Goal: Task Accomplishment & Management: Complete application form

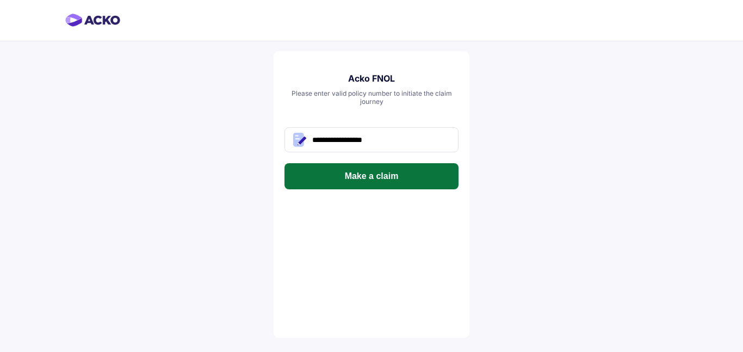
click at [406, 178] on button "Make a claim" at bounding box center [371, 176] width 174 height 26
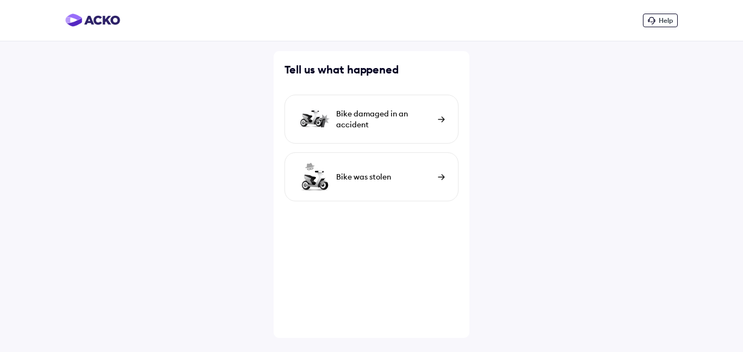
click at [356, 107] on div "Bike damaged in an accident" at bounding box center [371, 119] width 174 height 49
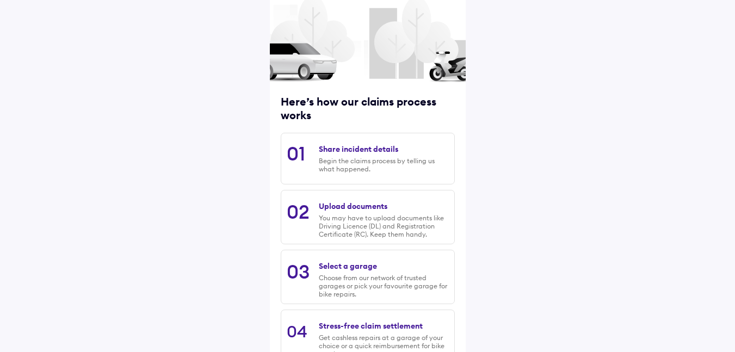
scroll to position [135, 0]
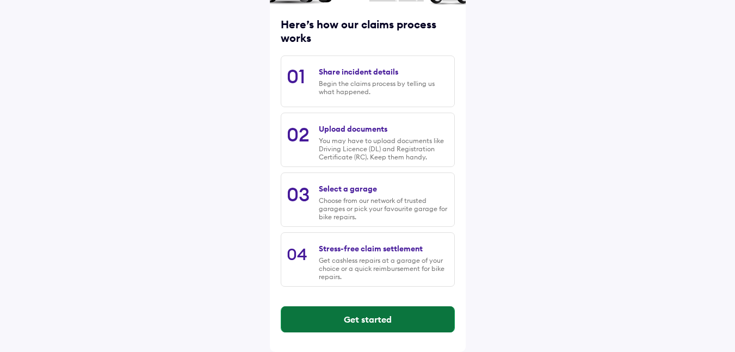
click at [360, 325] on button "Get started" at bounding box center [367, 319] width 173 height 26
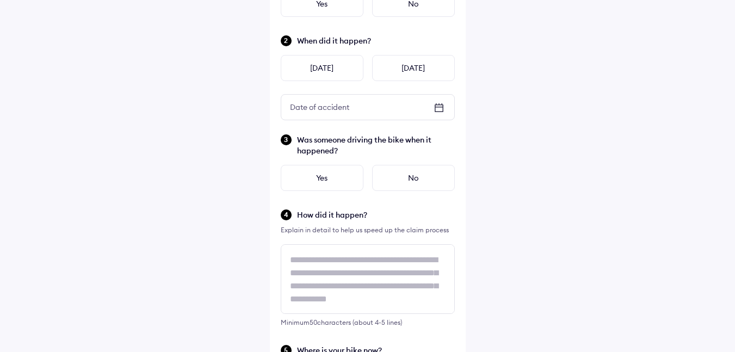
scroll to position [0, 0]
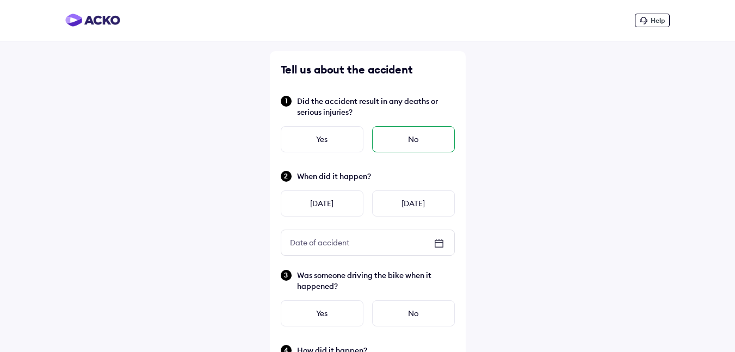
click at [402, 134] on div "No" at bounding box center [413, 139] width 83 height 26
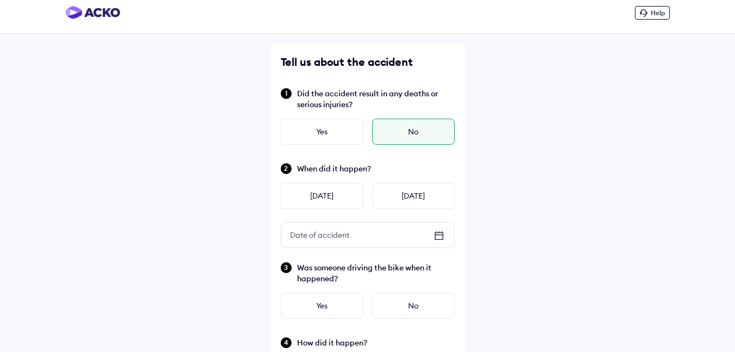
scroll to position [54, 0]
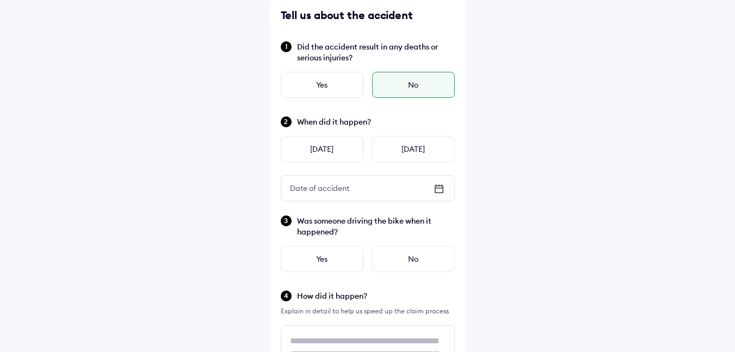
click at [442, 189] on icon at bounding box center [438, 188] width 13 height 13
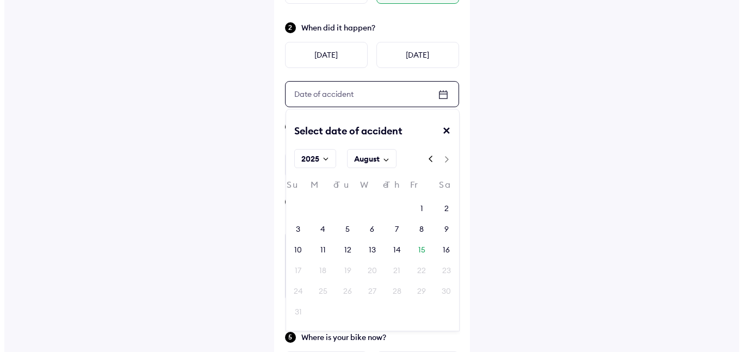
scroll to position [163, 0]
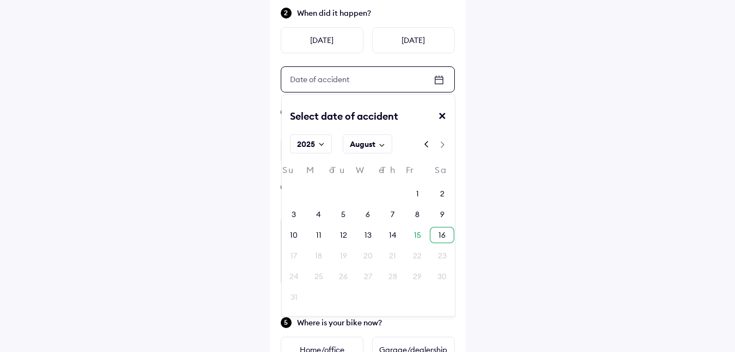
click at [435, 233] on div "16" at bounding box center [442, 235] width 24 height 16
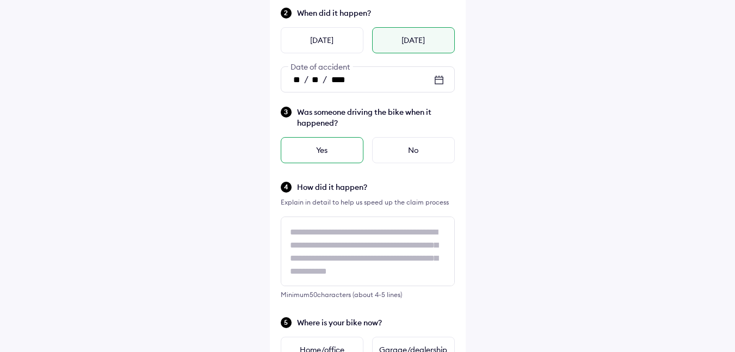
click at [336, 148] on div "Yes" at bounding box center [322, 150] width 83 height 26
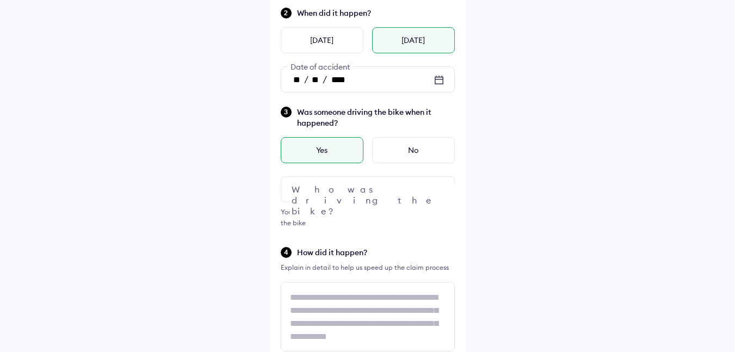
click at [358, 189] on div at bounding box center [368, 189] width 174 height 26
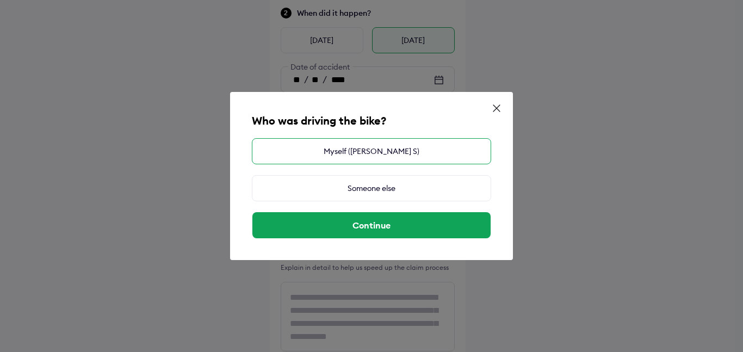
click at [397, 158] on div "Myself (NANDINI S)" at bounding box center [371, 151] width 239 height 26
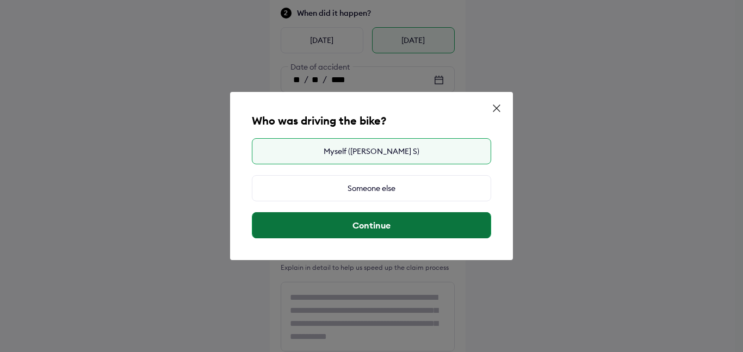
click at [348, 228] on button "Continue" at bounding box center [371, 225] width 238 height 26
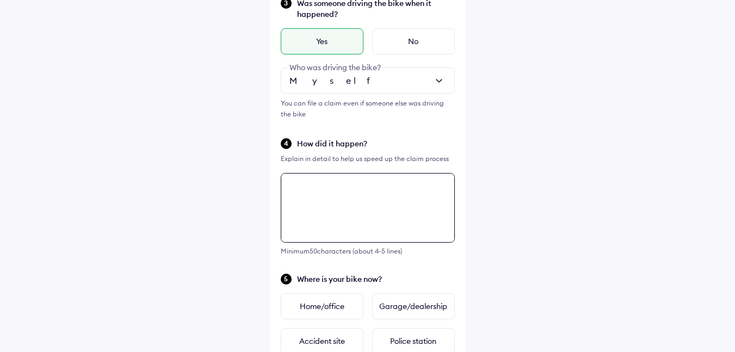
click at [343, 193] on textarea at bounding box center [368, 208] width 174 height 70
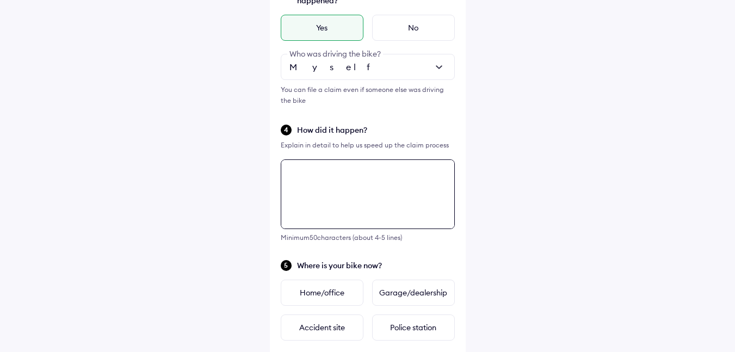
scroll to position [259, 0]
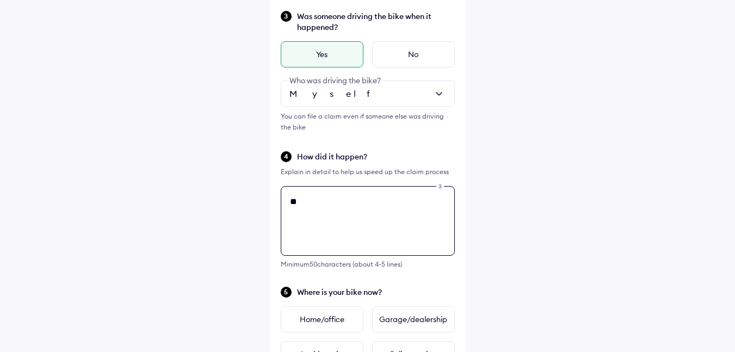
type textarea "*"
click at [305, 201] on textarea "**********" at bounding box center [368, 221] width 174 height 70
click at [386, 207] on textarea "**********" at bounding box center [368, 221] width 174 height 70
click at [305, 204] on textarea "**********" at bounding box center [368, 221] width 174 height 70
click at [355, 204] on textarea "**********" at bounding box center [368, 221] width 174 height 70
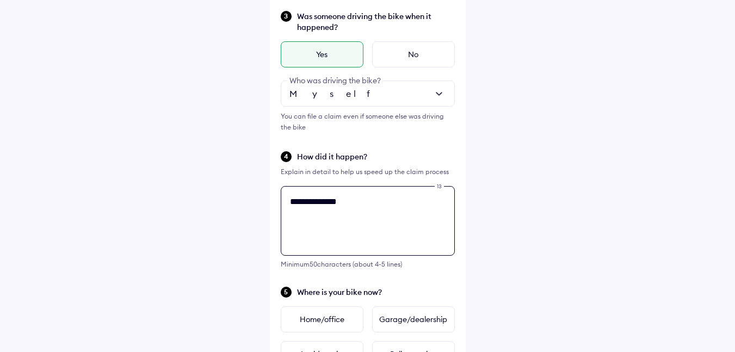
click at [357, 196] on textarea "**********" at bounding box center [368, 221] width 174 height 70
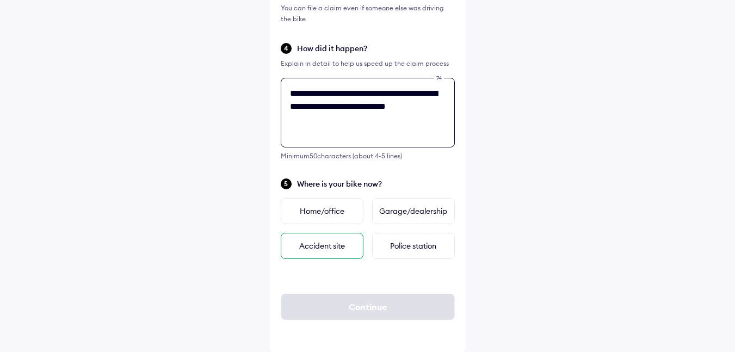
scroll to position [368, 0]
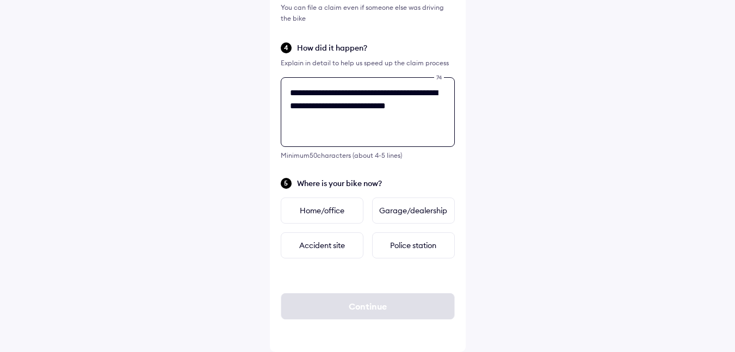
type textarea "**********"
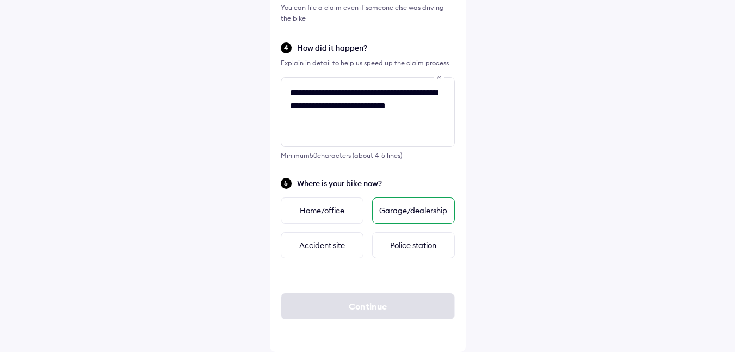
click at [403, 210] on div "Garage/dealership" at bounding box center [413, 210] width 83 height 26
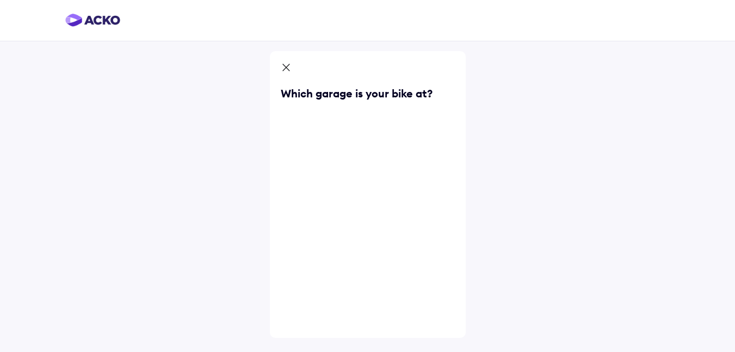
scroll to position [0, 0]
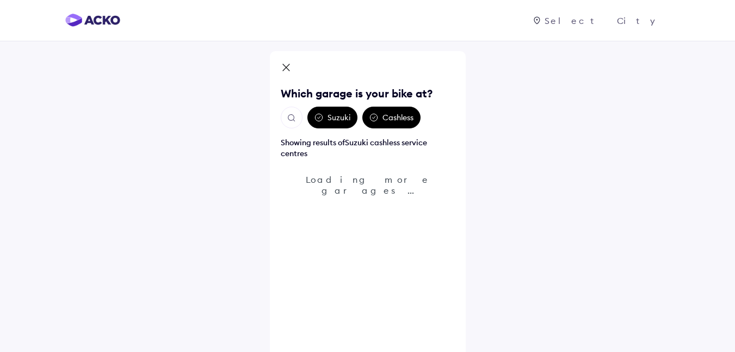
click at [293, 121] on img "Open search" at bounding box center [292, 118] width 10 height 10
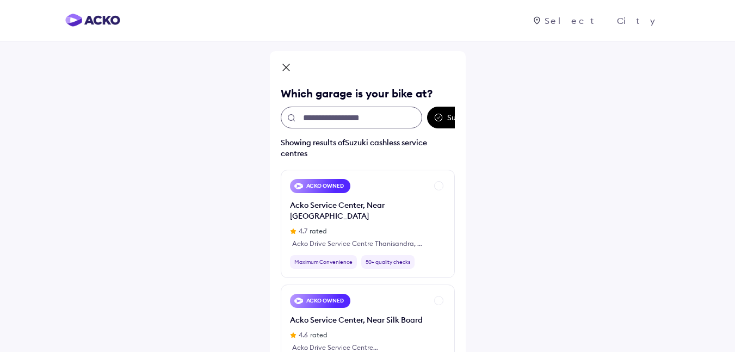
click at [359, 120] on input "text" at bounding box center [351, 118] width 141 height 22
paste input "**********"
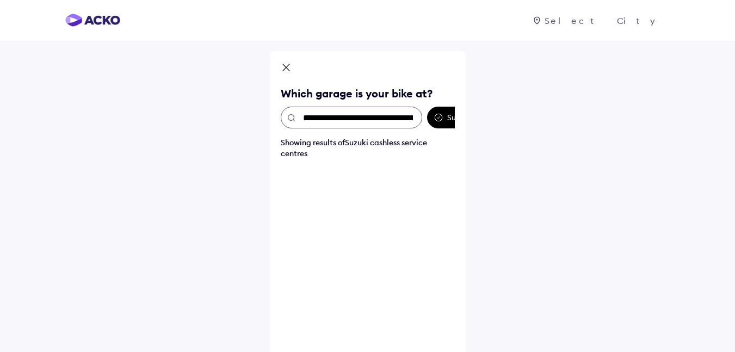
scroll to position [0, 229]
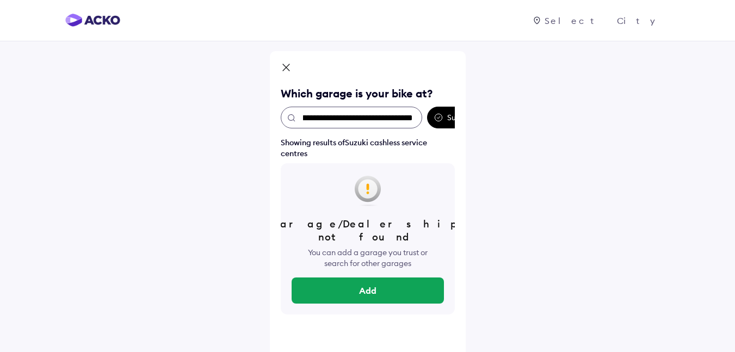
click at [331, 120] on input "**********" at bounding box center [351, 118] width 141 height 22
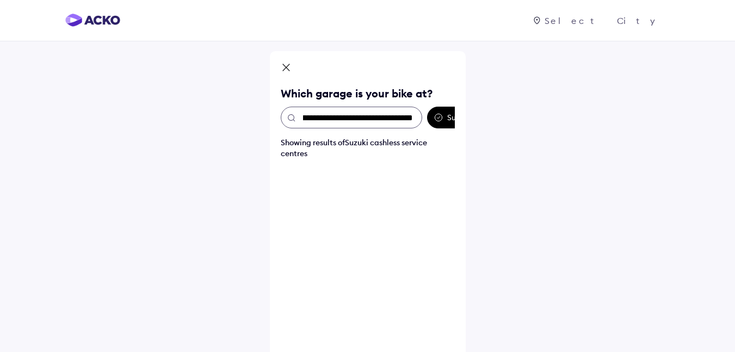
scroll to position [0, 66]
type input "**********"
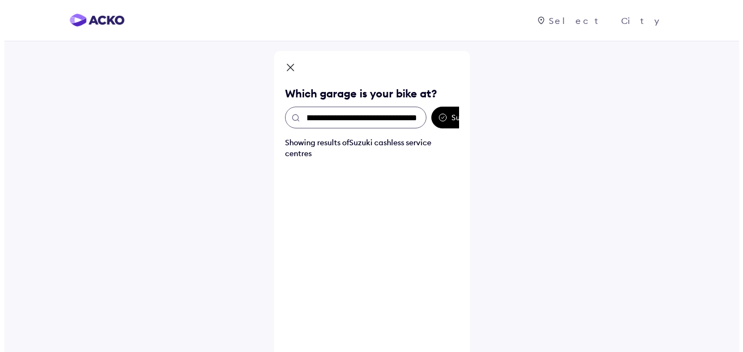
scroll to position [0, 32]
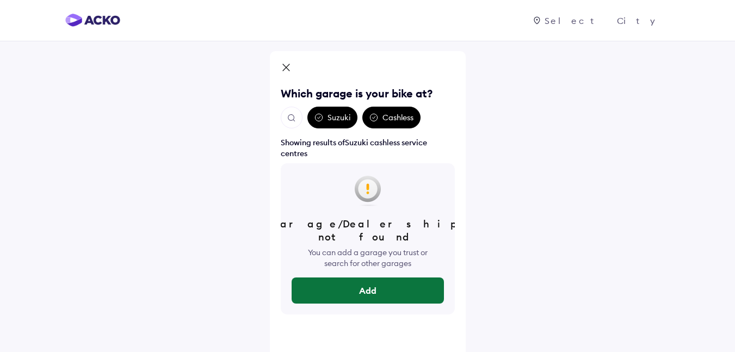
click at [366, 277] on button "Add" at bounding box center [368, 290] width 152 height 26
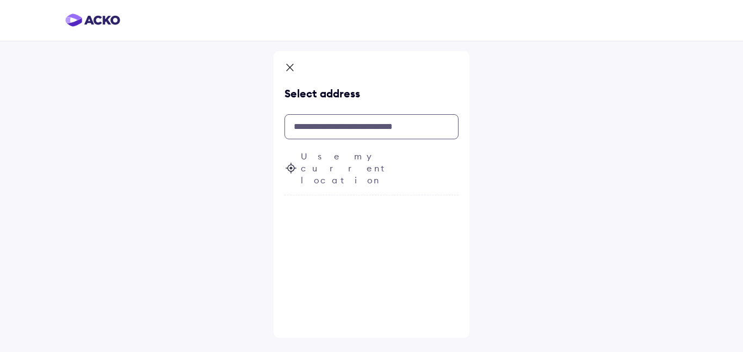
click at [348, 124] on input "text" at bounding box center [371, 126] width 174 height 25
paste input "**********"
click at [345, 129] on input "**********" at bounding box center [371, 126] width 174 height 25
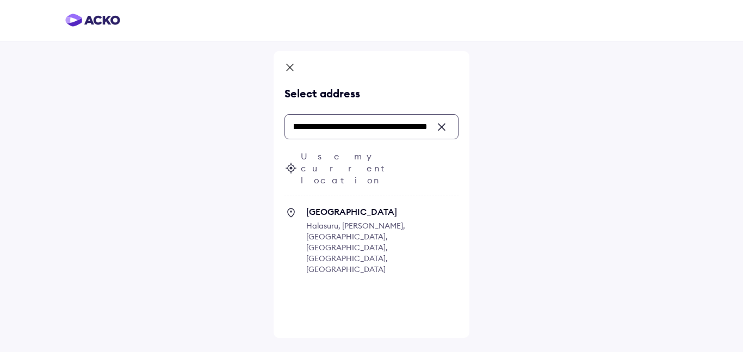
click at [292, 206] on icon at bounding box center [290, 212] width 13 height 13
type input "**********"
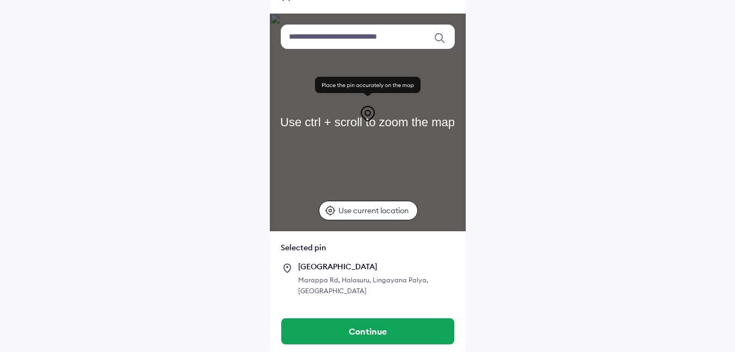
scroll to position [71, 0]
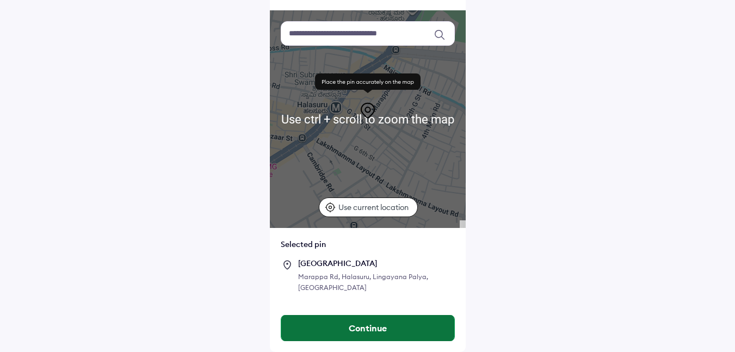
click at [356, 326] on button "Continue" at bounding box center [367, 328] width 173 height 26
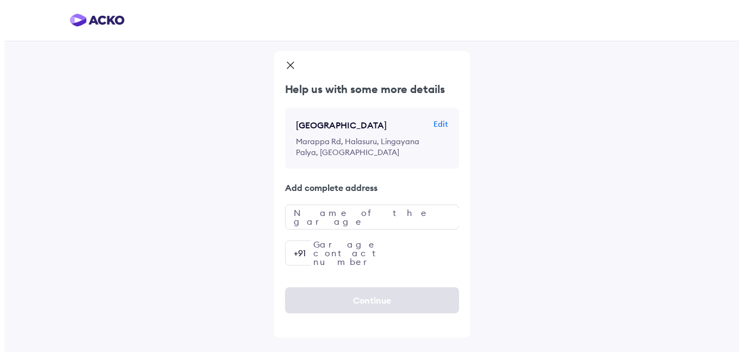
scroll to position [0, 0]
click at [350, 227] on input "text" at bounding box center [371, 217] width 174 height 25
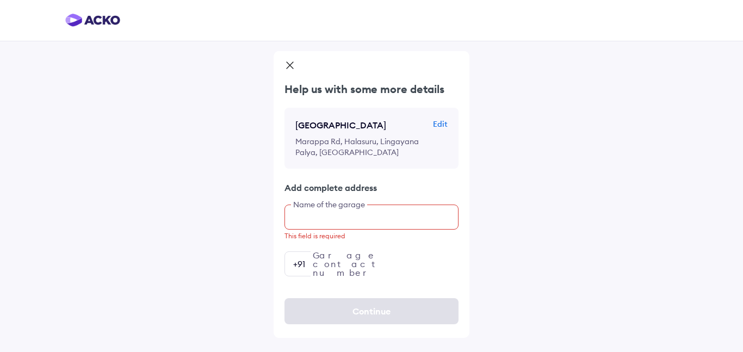
click at [339, 230] on input "text" at bounding box center [371, 217] width 174 height 25
paste input "**********"
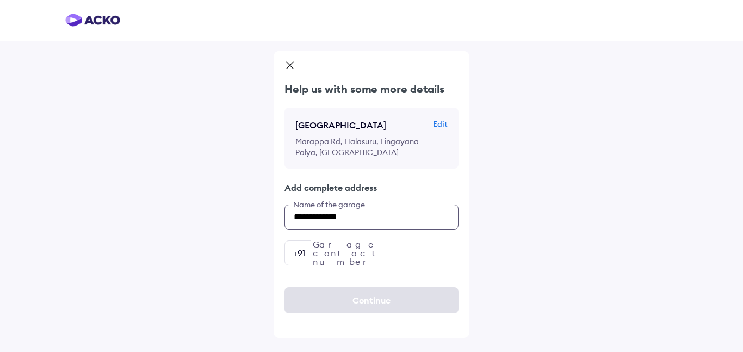
type input "**********"
click at [343, 263] on input "number" at bounding box center [371, 252] width 174 height 25
click at [320, 263] on input "number" at bounding box center [371, 252] width 174 height 25
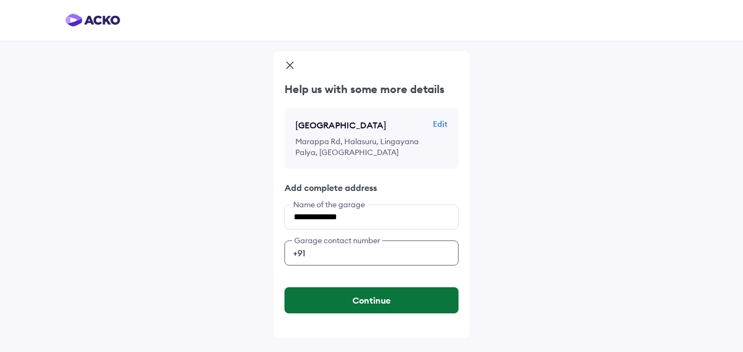
type input "**********"
click at [354, 310] on button "Continue" at bounding box center [371, 300] width 174 height 26
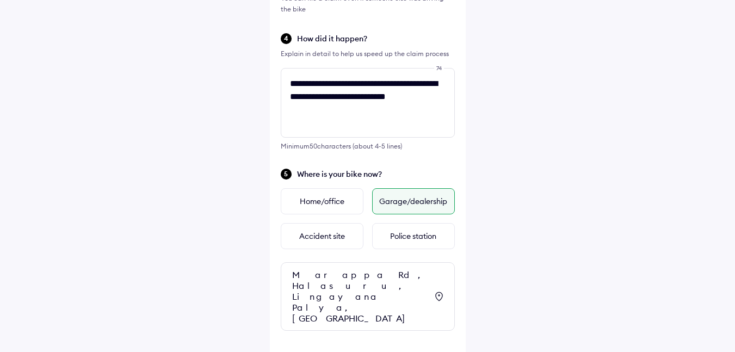
scroll to position [438, 0]
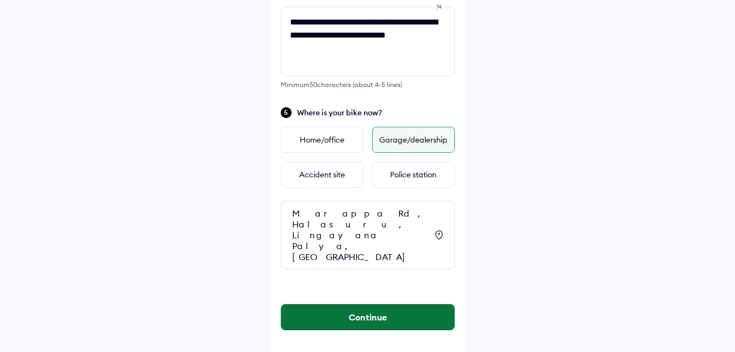
click at [351, 304] on button "Continue" at bounding box center [367, 317] width 173 height 26
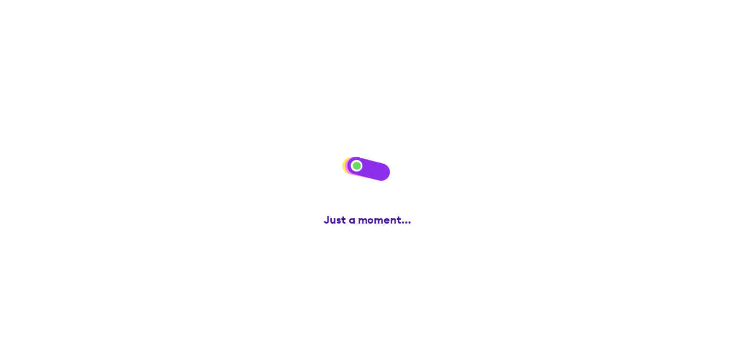
scroll to position [0, 0]
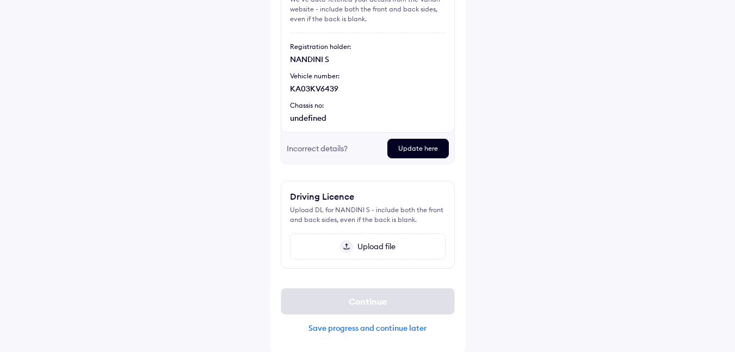
scroll to position [125, 0]
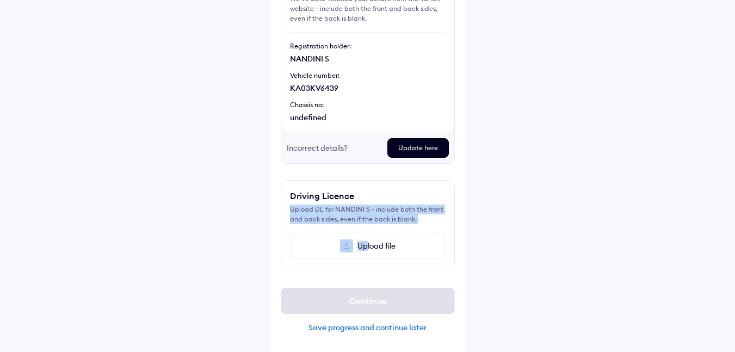
drag, startPoint x: 366, startPoint y: 239, endPoint x: 417, endPoint y: 114, distance: 135.6
click at [390, 185] on div "Driving Licence Upload DL for NANDINI S - include both the front and back sides…" at bounding box center [368, 224] width 174 height 88
click at [367, 184] on div "Driving Licence Upload DL for NANDINI S - include both the front and back sides…" at bounding box center [368, 224] width 174 height 88
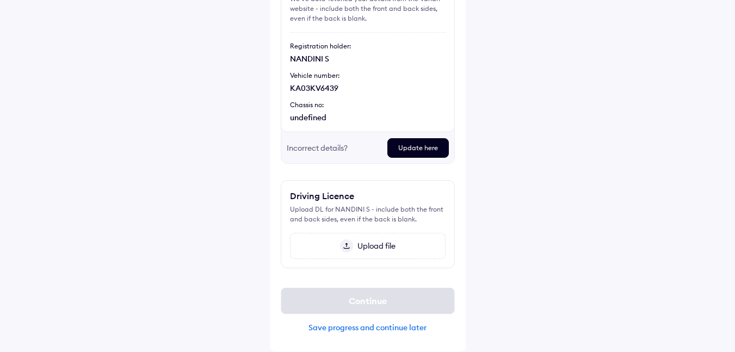
click at [366, 245] on span "Upload file" at bounding box center [374, 246] width 42 height 10
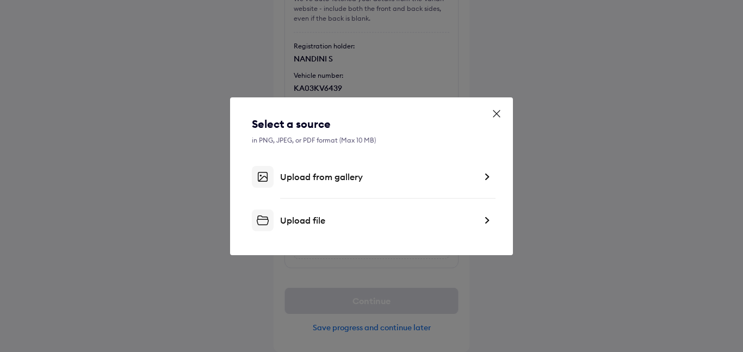
click at [355, 175] on div "Upload from gallery" at bounding box center [378, 176] width 196 height 11
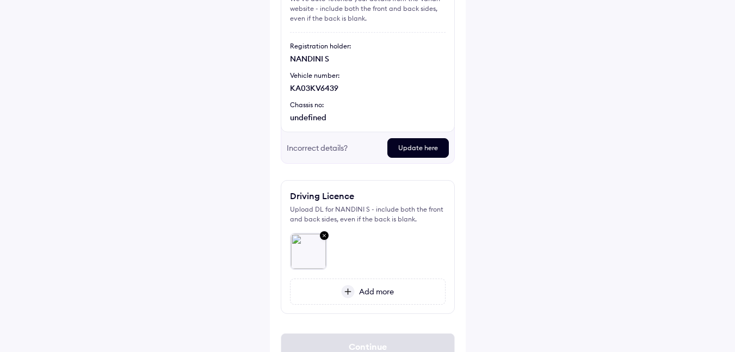
click at [361, 289] on span "Add more" at bounding box center [374, 292] width 39 height 10
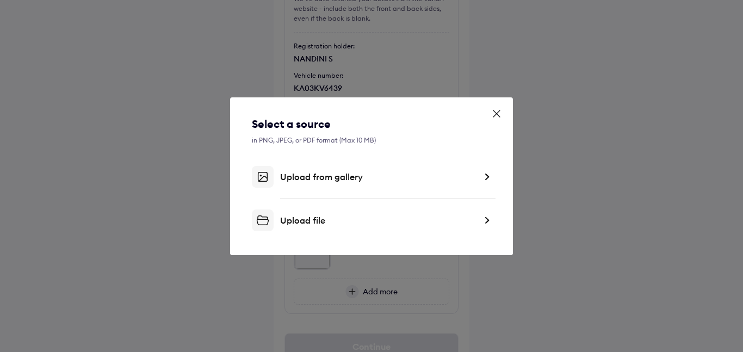
click at [330, 225] on div "Upload file" at bounding box center [378, 220] width 196 height 11
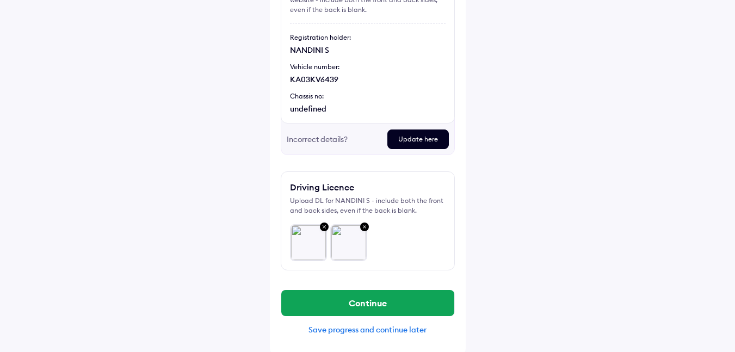
scroll to position [136, 0]
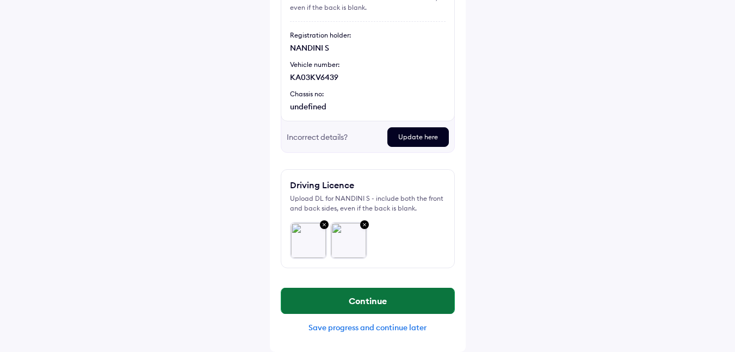
click at [352, 293] on button "Continue" at bounding box center [367, 301] width 173 height 26
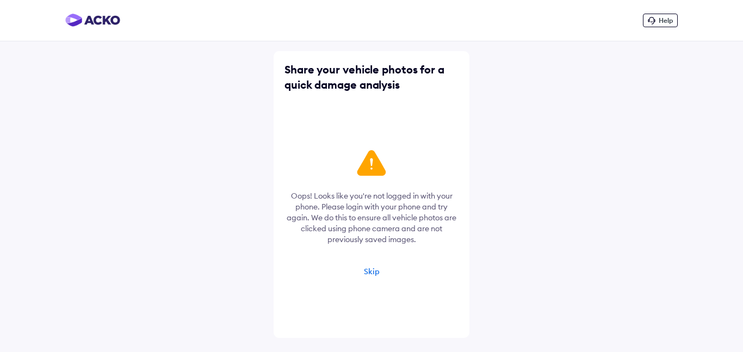
click at [374, 272] on div "Skip" at bounding box center [372, 272] width 16 height 10
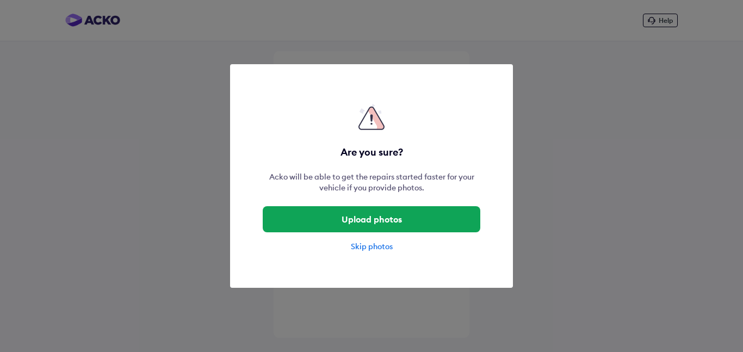
click at [383, 244] on div "Skip photos" at bounding box center [372, 246] width 218 height 11
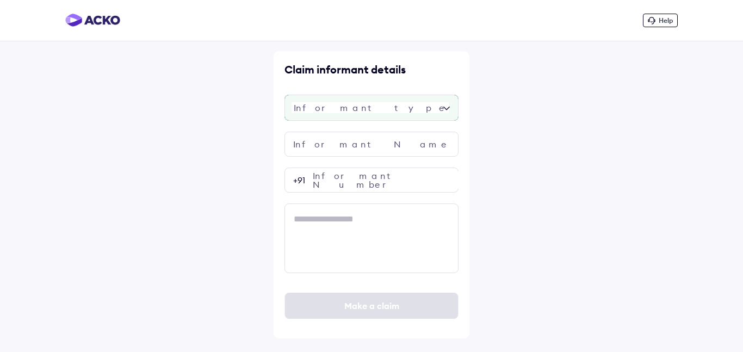
click at [329, 103] on div at bounding box center [371, 108] width 174 height 26
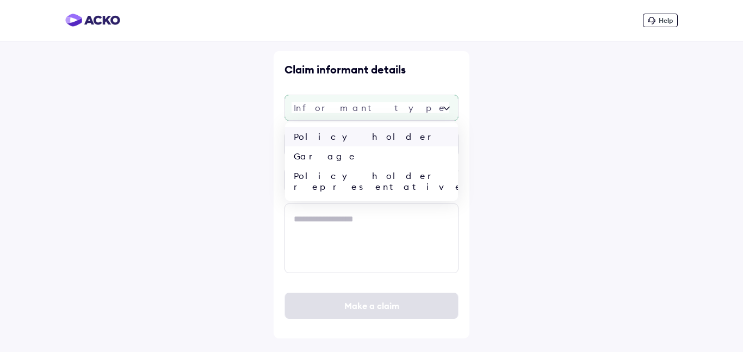
click at [340, 137] on div "Policy holder" at bounding box center [371, 137] width 173 height 20
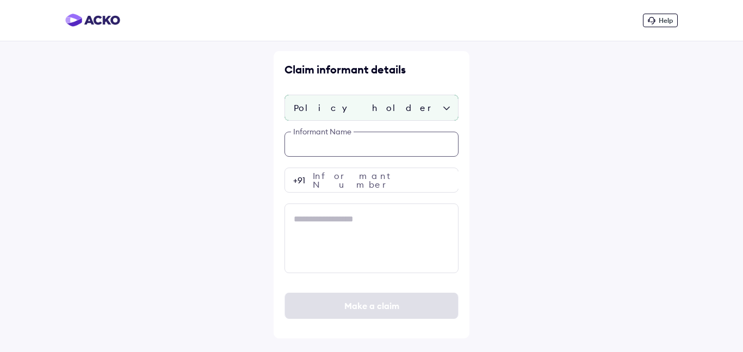
click at [340, 137] on input "text" at bounding box center [371, 144] width 174 height 25
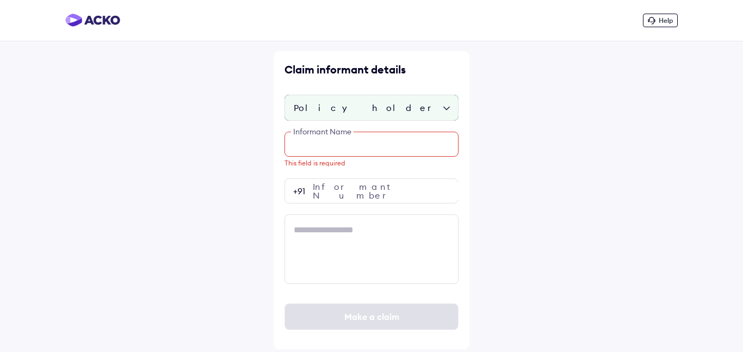
click at [330, 147] on input "text" at bounding box center [371, 144] width 174 height 25
paste input "*********"
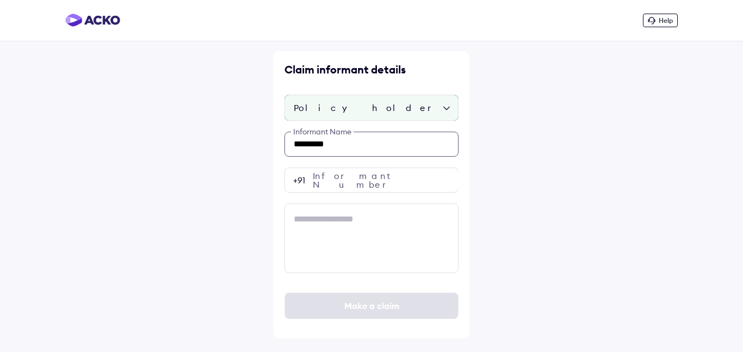
type input "*********"
click at [362, 179] on input "number" at bounding box center [371, 180] width 174 height 25
click at [392, 184] on input "number" at bounding box center [371, 180] width 174 height 25
paste input "**********"
type input "**********"
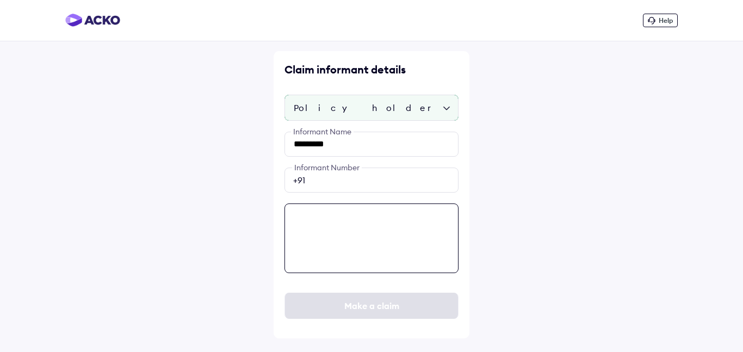
click at [352, 215] on textarea at bounding box center [371, 238] width 174 height 70
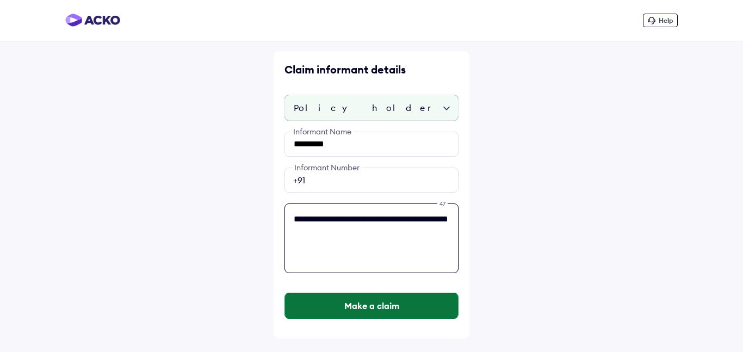
type textarea "**********"
click at [331, 294] on button "Make a claim" at bounding box center [371, 306] width 173 height 26
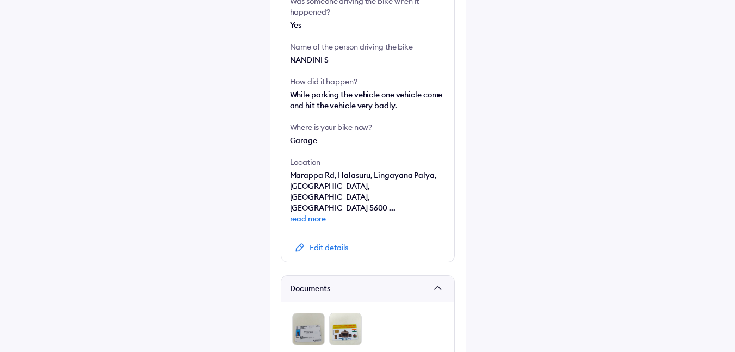
scroll to position [304, 0]
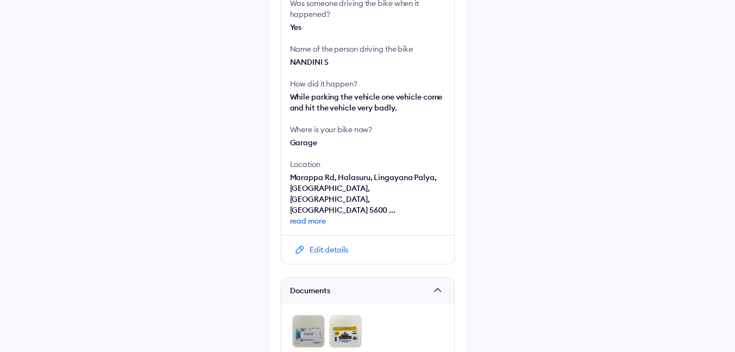
click at [325, 244] on div "Edit details" at bounding box center [328, 249] width 39 height 11
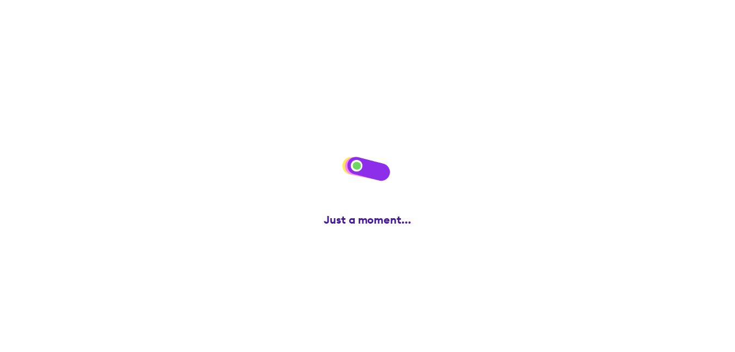
scroll to position [0, 0]
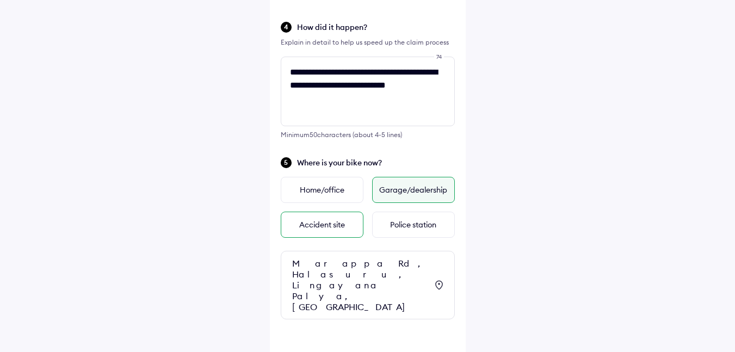
scroll to position [438, 0]
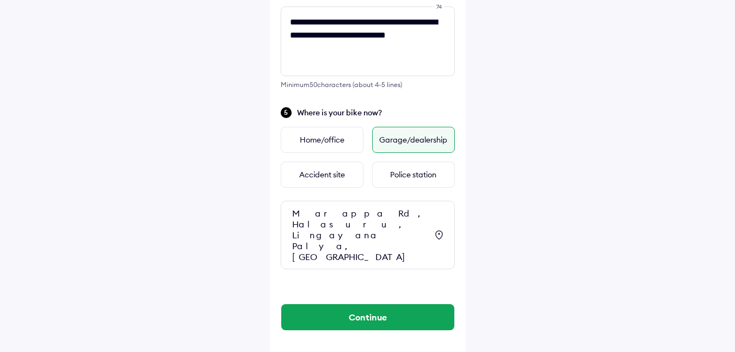
click at [402, 234] on div "Marappa Rd, Halasuru, Lingayana Palya, Jogupalya, Bengaluru, Karnataka 560008, …" at bounding box center [359, 235] width 135 height 54
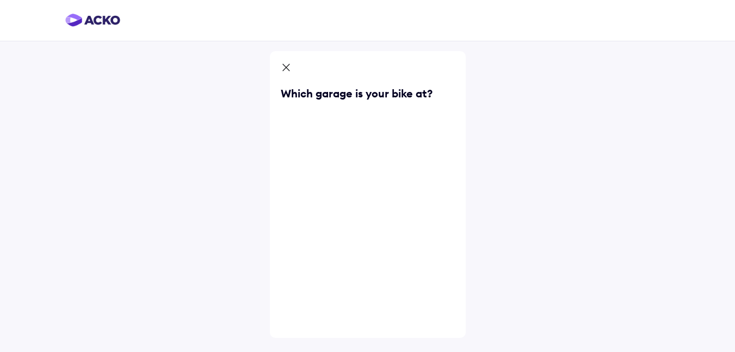
scroll to position [0, 0]
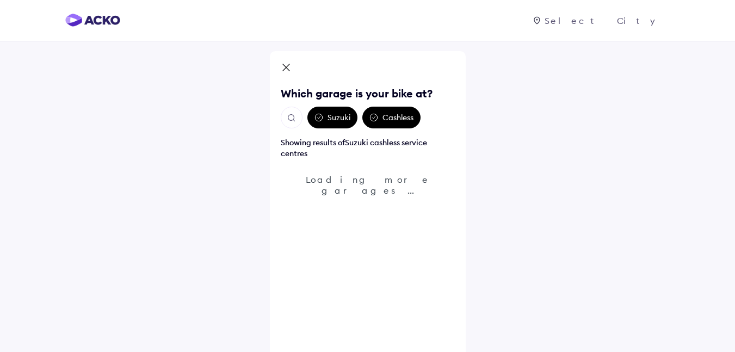
click at [292, 116] on img "Open search" at bounding box center [292, 118] width 10 height 10
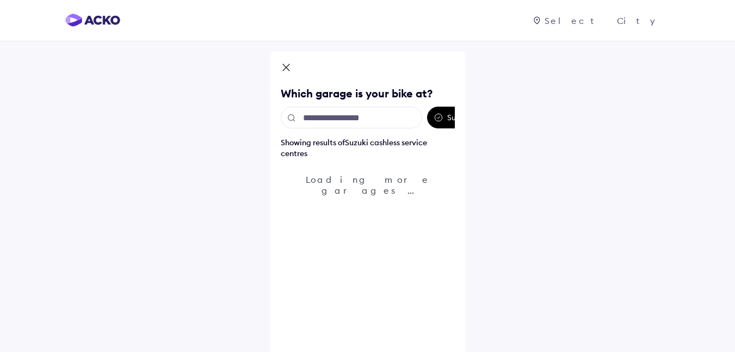
click at [351, 121] on input "text" at bounding box center [351, 118] width 141 height 22
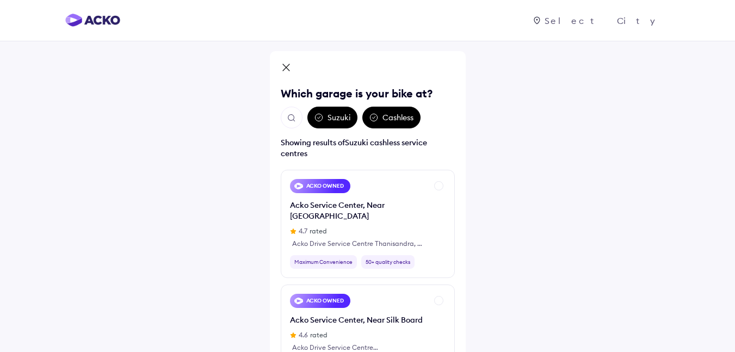
click at [288, 118] on img "Open search" at bounding box center [292, 118] width 10 height 10
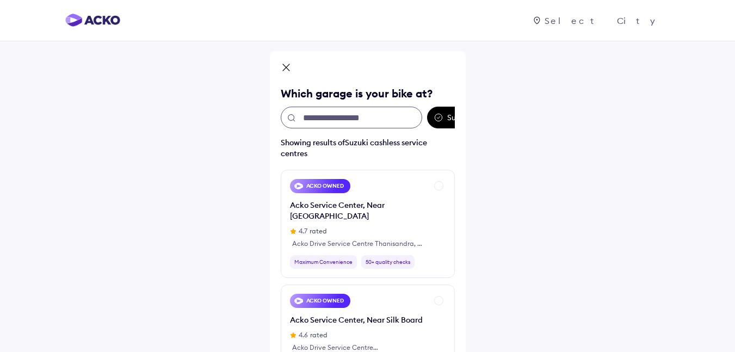
click at [345, 124] on input "text" at bounding box center [351, 118] width 141 height 22
paste input "**********"
type input "**********"
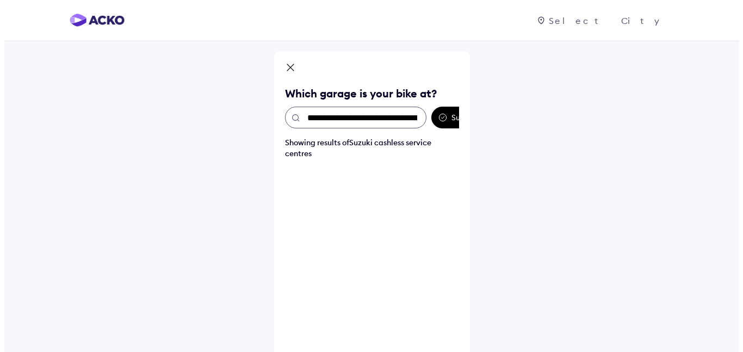
scroll to position [0, 228]
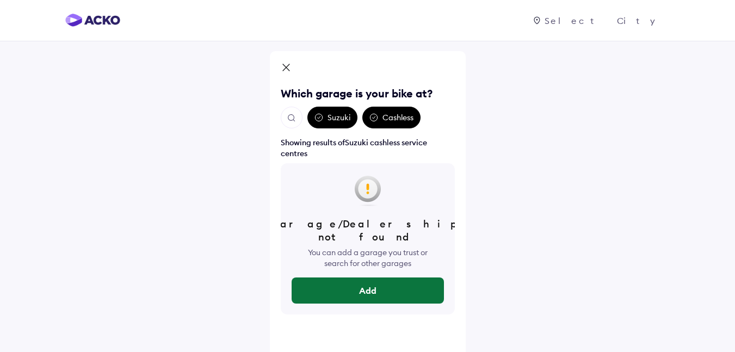
click at [359, 283] on button "Add" at bounding box center [368, 290] width 152 height 26
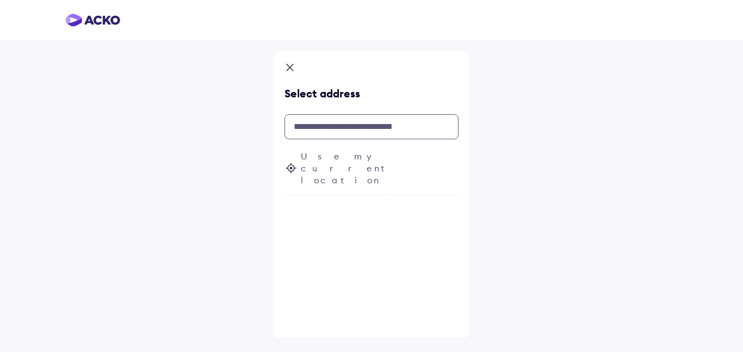
click at [344, 131] on input "text" at bounding box center [371, 126] width 174 height 25
paste input "**********"
click at [348, 123] on input "**********" at bounding box center [371, 126] width 174 height 25
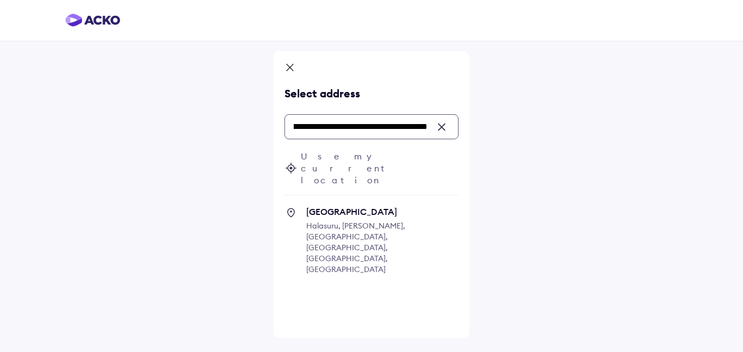
scroll to position [0, 153]
click at [293, 206] on icon at bounding box center [290, 212] width 13 height 13
type input "**********"
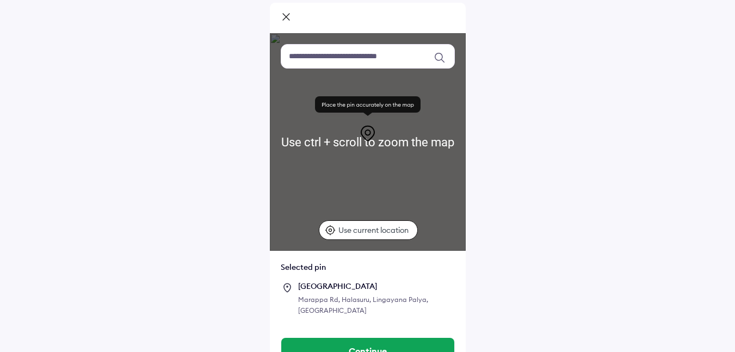
scroll to position [71, 0]
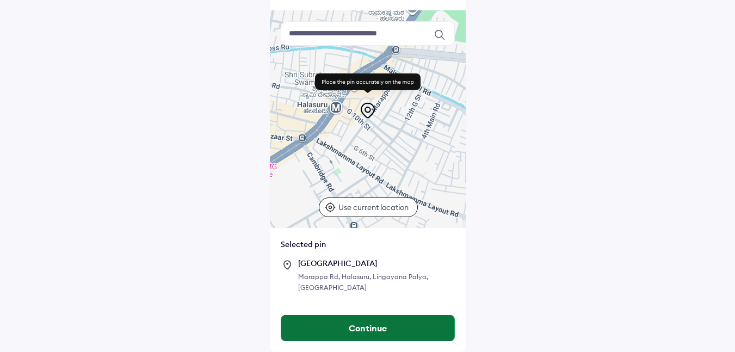
click at [388, 326] on button "Continue" at bounding box center [367, 328] width 173 height 26
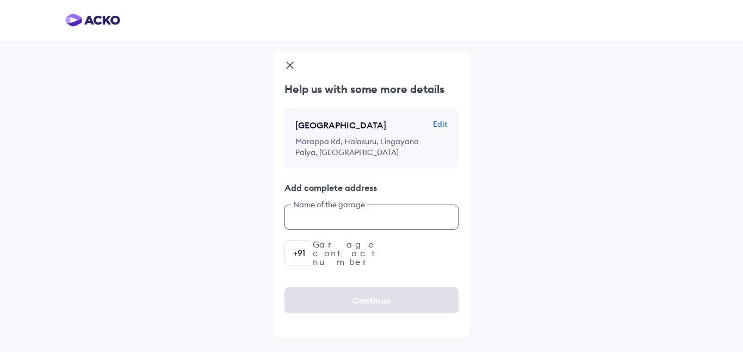
click at [382, 227] on input "text" at bounding box center [371, 217] width 174 height 25
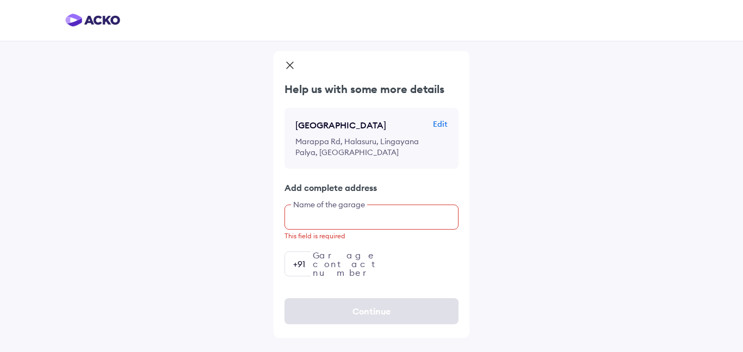
click at [335, 230] on input "text" at bounding box center [371, 217] width 174 height 25
click at [293, 65] on icon at bounding box center [289, 66] width 11 height 13
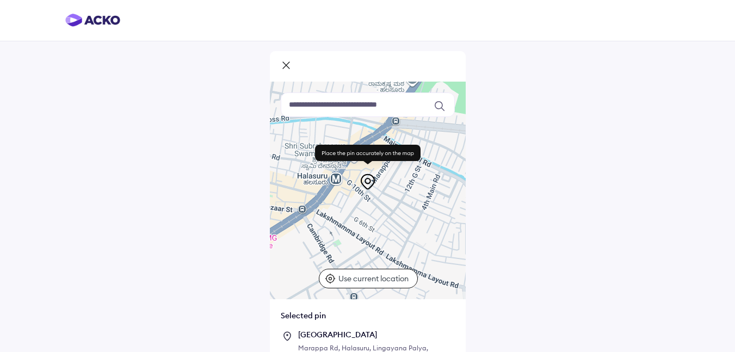
click at [282, 63] on icon at bounding box center [286, 66] width 11 height 13
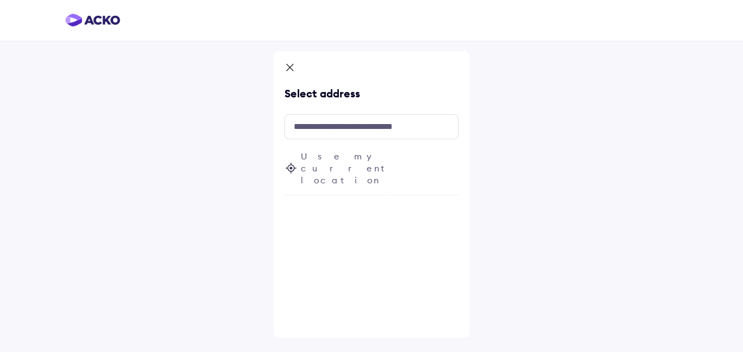
click at [284, 67] on icon at bounding box center [289, 68] width 11 height 13
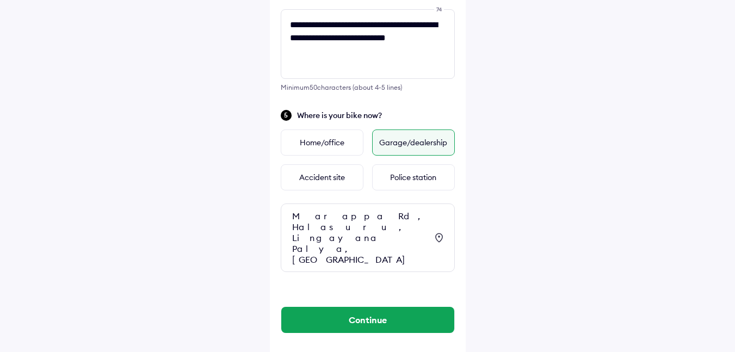
scroll to position [438, 0]
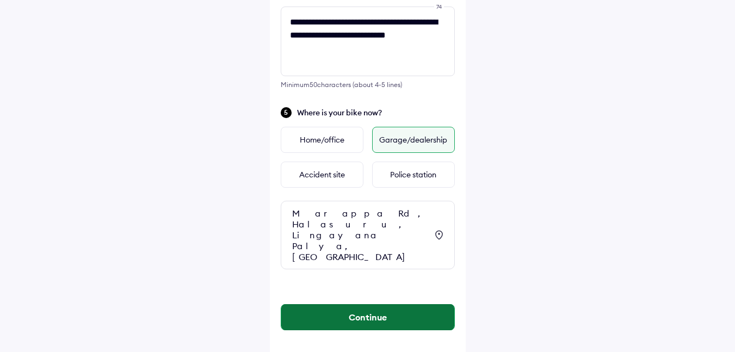
click at [354, 306] on button "Continue" at bounding box center [367, 317] width 173 height 26
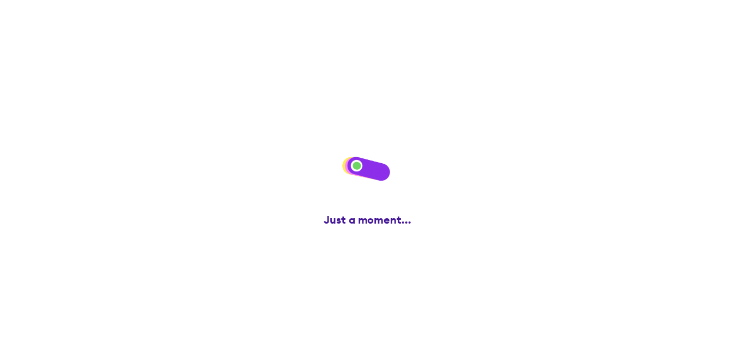
scroll to position [0, 0]
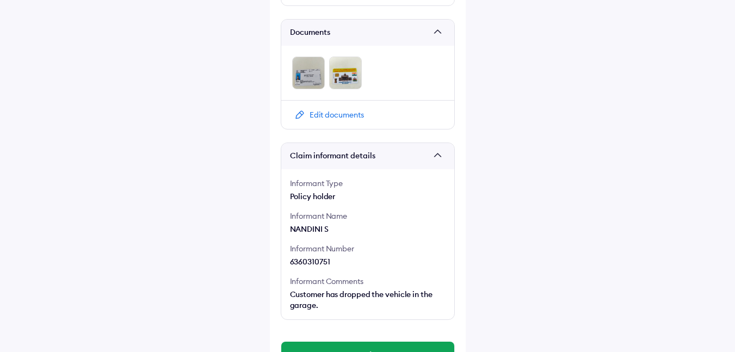
scroll to position [575, 0]
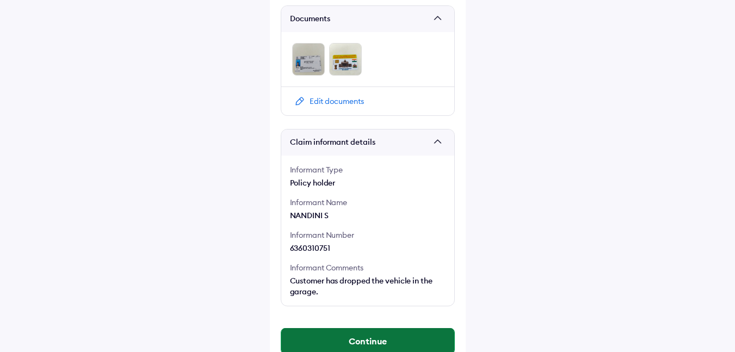
click at [348, 328] on button "Continue" at bounding box center [367, 341] width 173 height 26
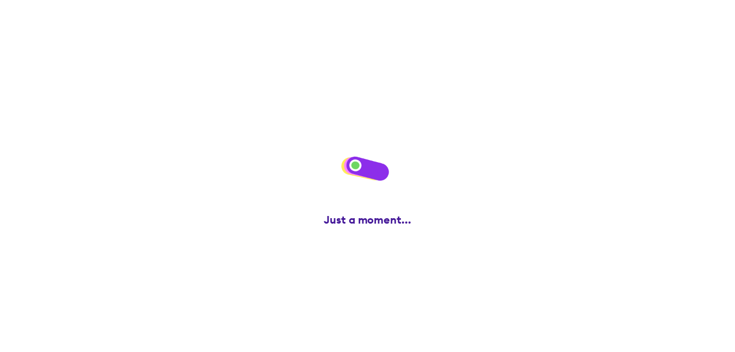
scroll to position [0, 0]
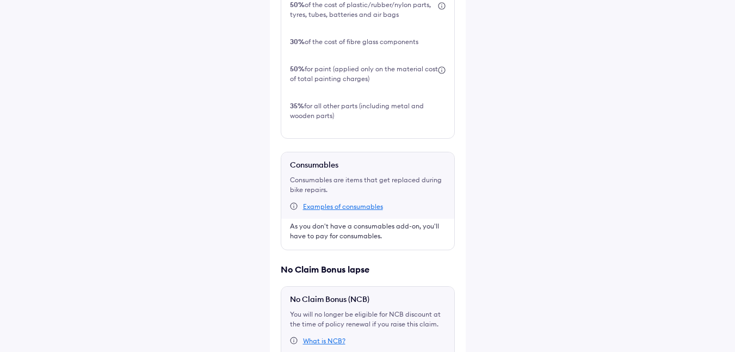
scroll to position [506, 0]
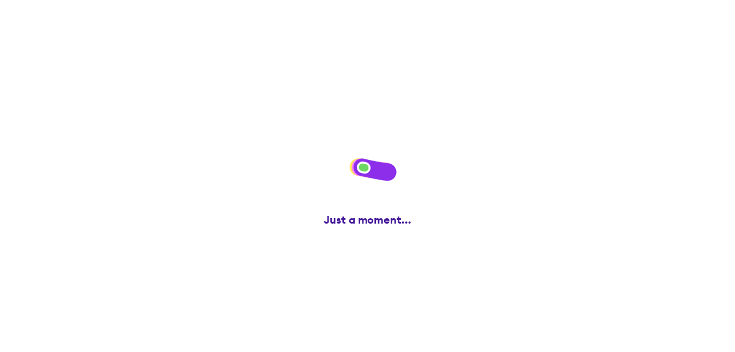
scroll to position [0, 0]
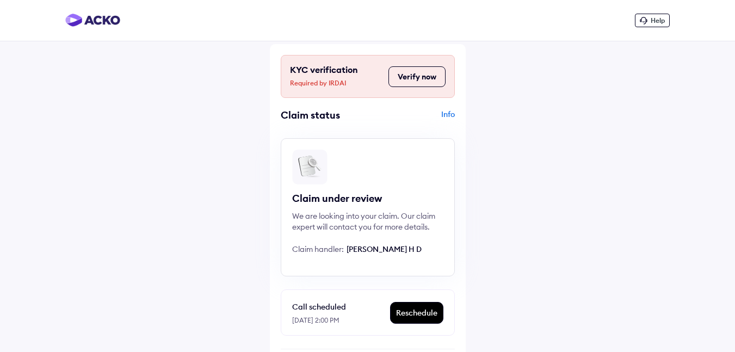
click at [453, 111] on div "Info" at bounding box center [412, 119] width 84 height 21
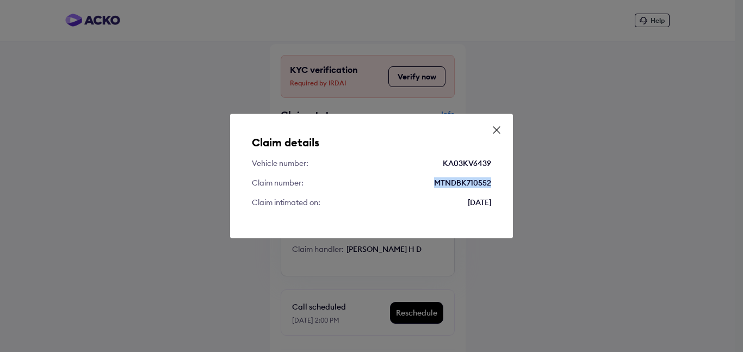
drag, startPoint x: 432, startPoint y: 184, endPoint x: 496, endPoint y: 184, distance: 63.6
click at [496, 184] on div "Claim details Vehicle number: KA03KV6439 Claim number: MTNDBK710552 Claim intim…" at bounding box center [371, 176] width 283 height 125
copy div "MTNDBK710552"
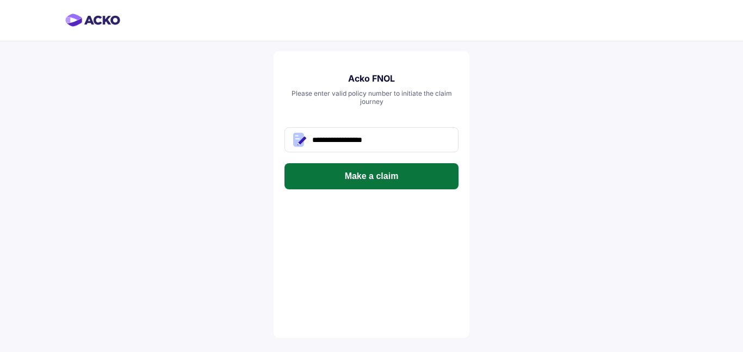
click at [392, 174] on button "Make a claim" at bounding box center [371, 176] width 174 height 26
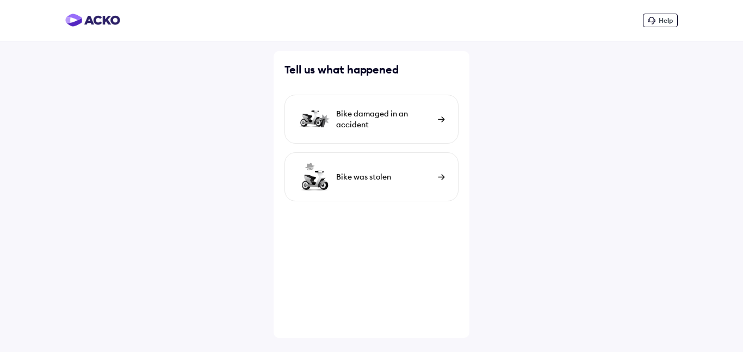
click at [371, 128] on div "Bike damaged in an accident" at bounding box center [384, 119] width 96 height 22
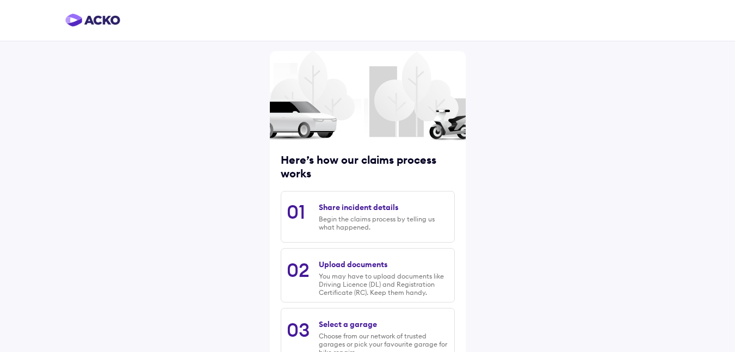
scroll to position [135, 0]
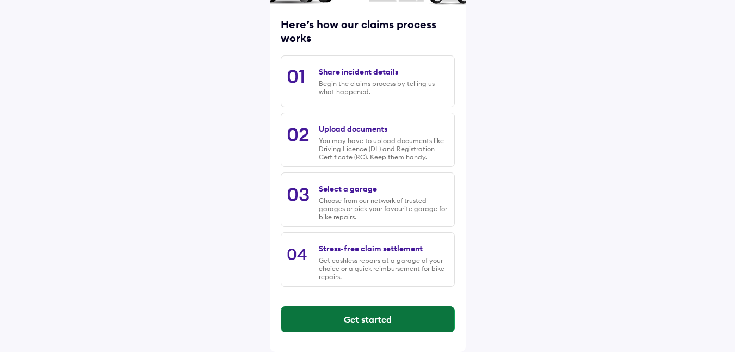
click at [343, 318] on button "Get started" at bounding box center [367, 319] width 173 height 26
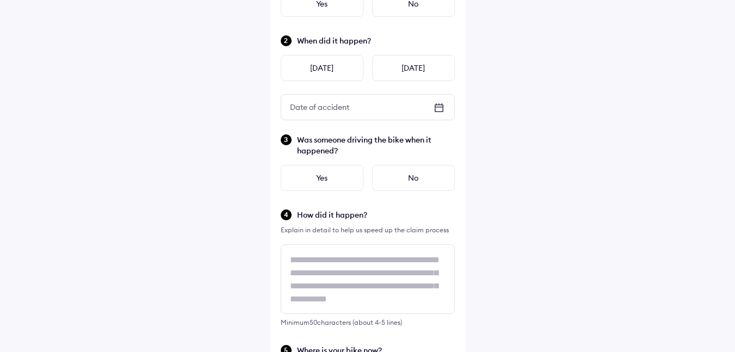
scroll to position [0, 0]
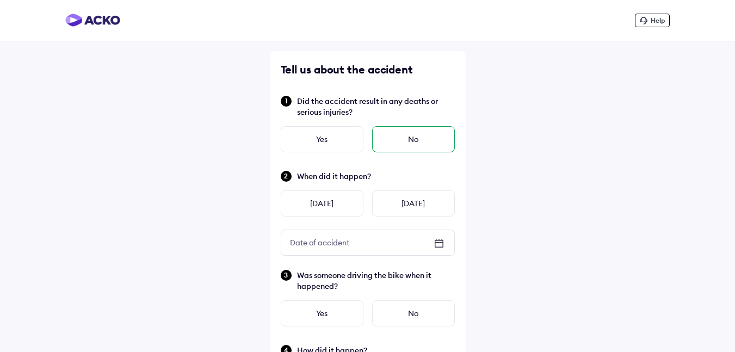
click at [417, 147] on div "No" at bounding box center [413, 139] width 83 height 26
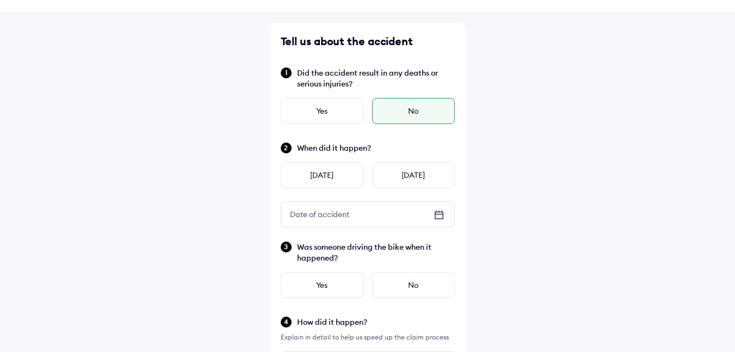
scroll to position [109, 0]
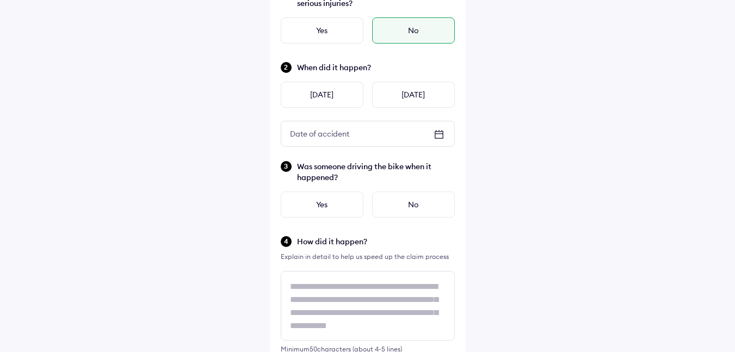
click at [436, 138] on icon at bounding box center [438, 134] width 13 height 13
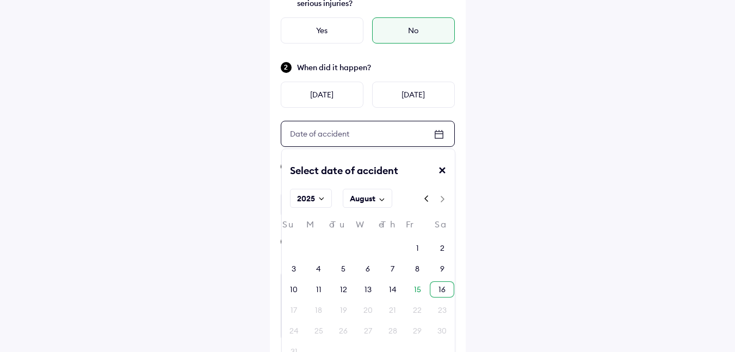
click at [439, 291] on div "16" at bounding box center [441, 289] width 7 height 11
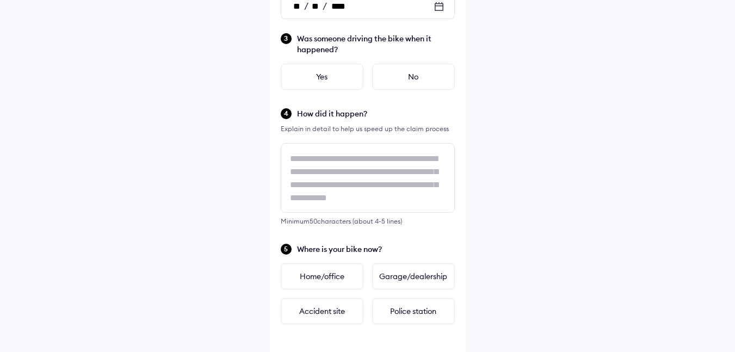
scroll to position [218, 0]
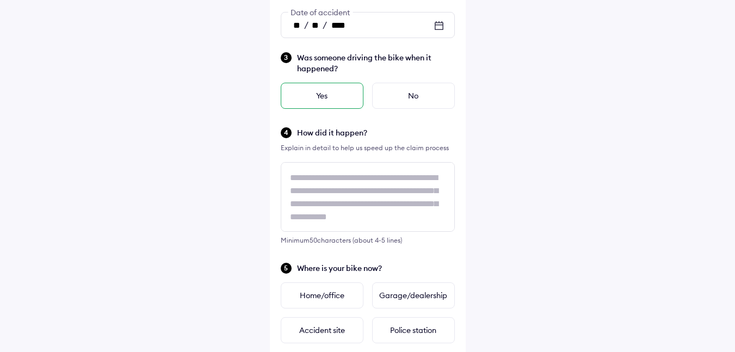
click at [329, 89] on div "Yes" at bounding box center [322, 96] width 83 height 26
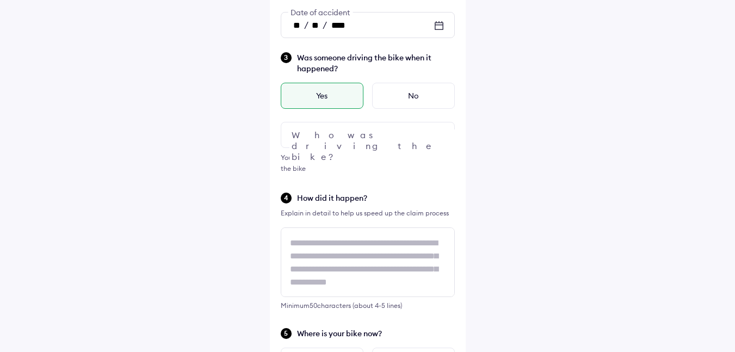
click at [376, 135] on div at bounding box center [368, 135] width 174 height 26
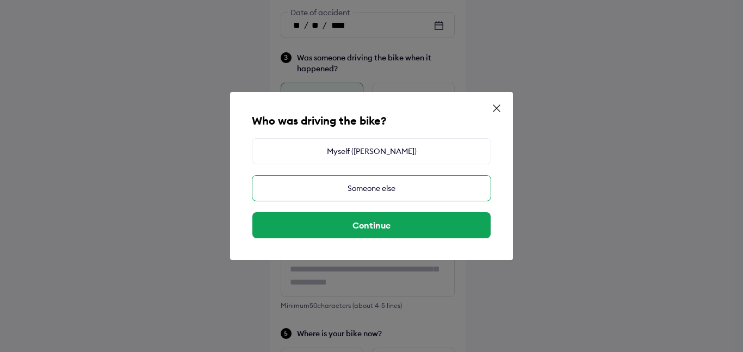
click at [398, 189] on div "Someone else" at bounding box center [371, 188] width 239 height 26
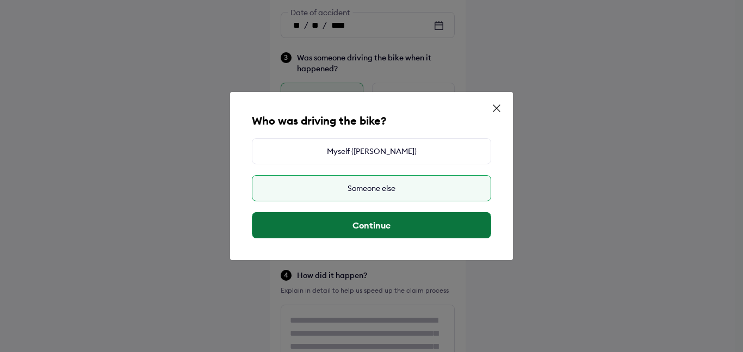
click at [378, 225] on button "Continue" at bounding box center [371, 225] width 238 height 26
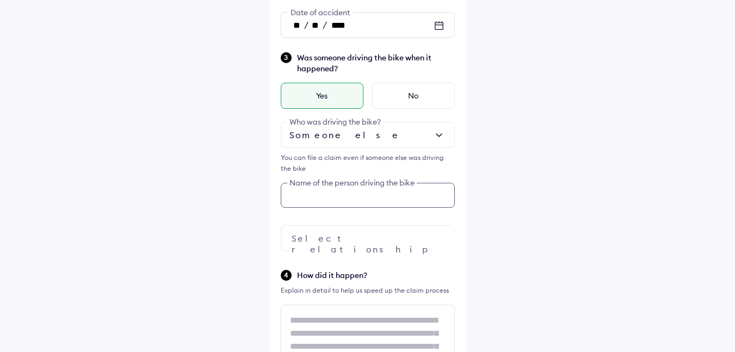
scroll to position [237, 0]
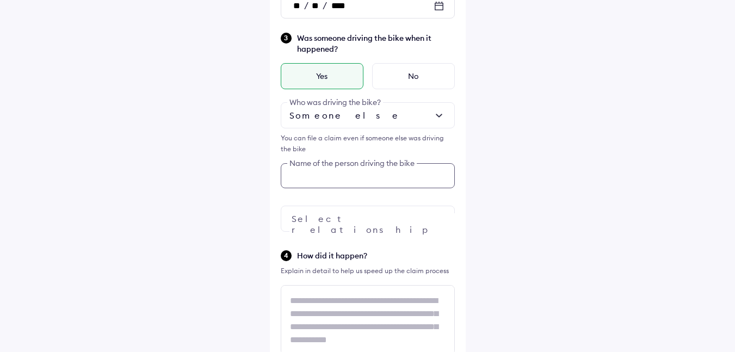
click at [386, 201] on div "Was someone driving the bike when it happened? Yes No Someone else Who was driv…" at bounding box center [368, 132] width 174 height 200
click at [355, 174] on input "text" at bounding box center [368, 175] width 174 height 25
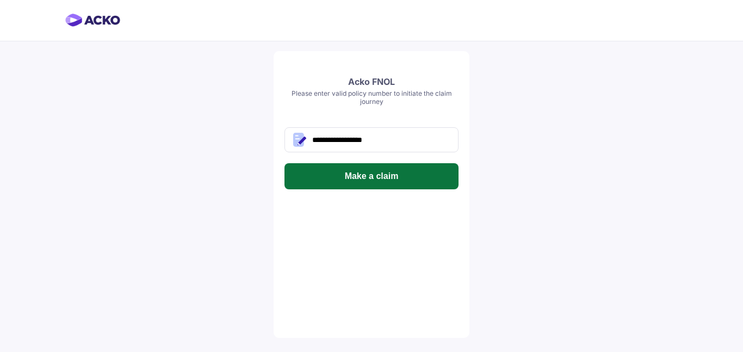
click at [399, 179] on button "Make a claim" at bounding box center [371, 176] width 174 height 26
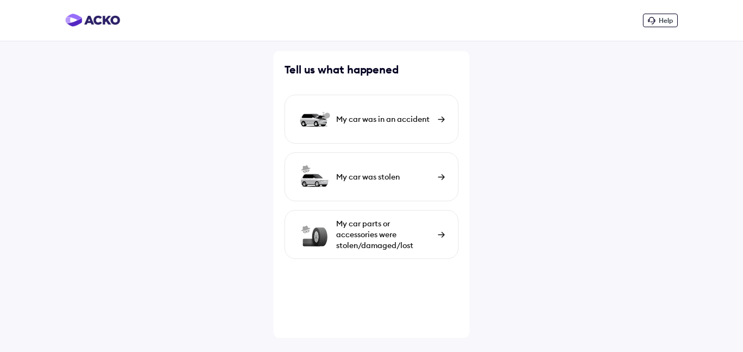
click at [392, 125] on div "My car was in an accident" at bounding box center [371, 119] width 174 height 49
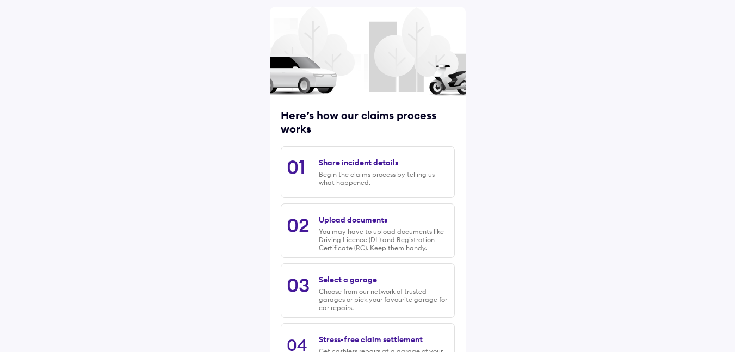
scroll to position [135, 0]
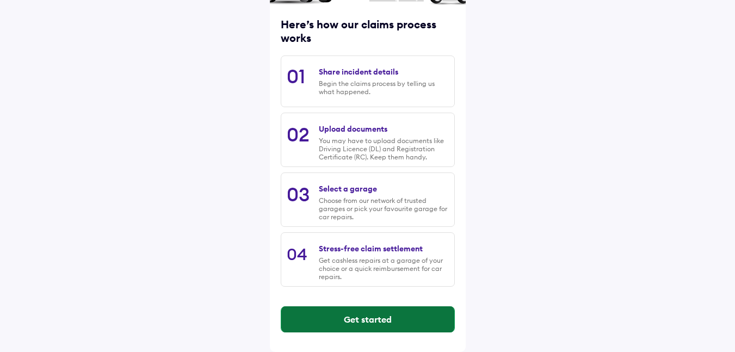
click at [371, 320] on button "Get started" at bounding box center [367, 319] width 173 height 26
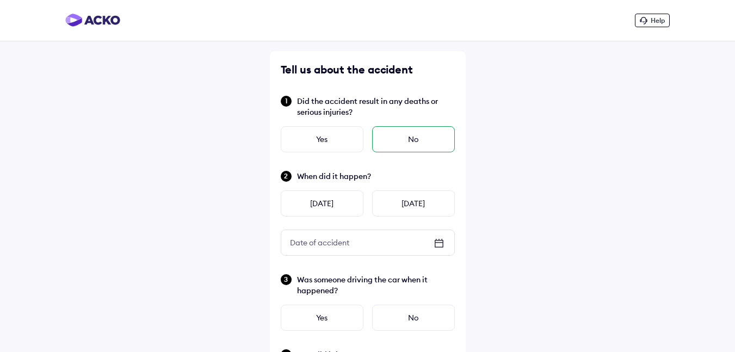
click at [398, 137] on div "No" at bounding box center [413, 139] width 83 height 26
click at [408, 197] on div "[DATE]" at bounding box center [413, 203] width 83 height 26
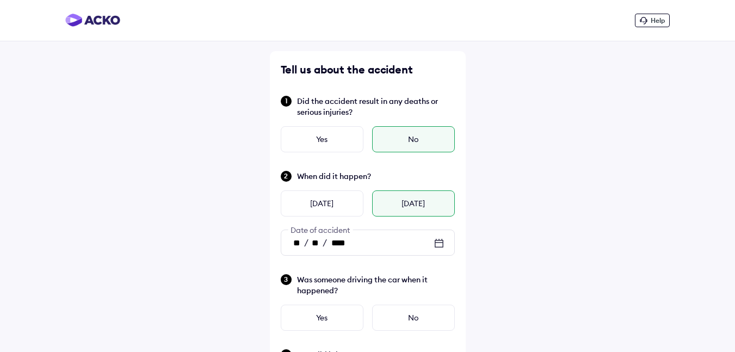
scroll to position [109, 0]
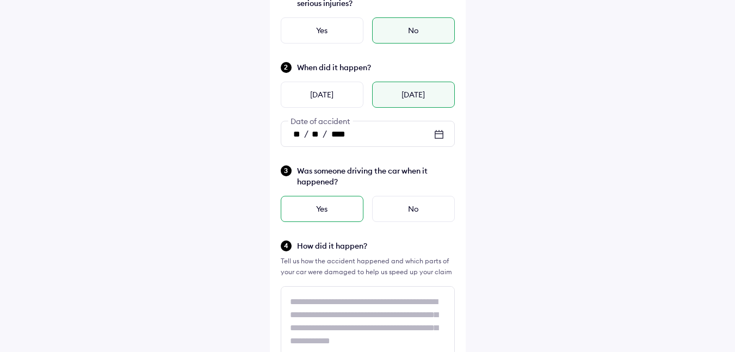
click at [340, 207] on div "Yes" at bounding box center [322, 209] width 83 height 26
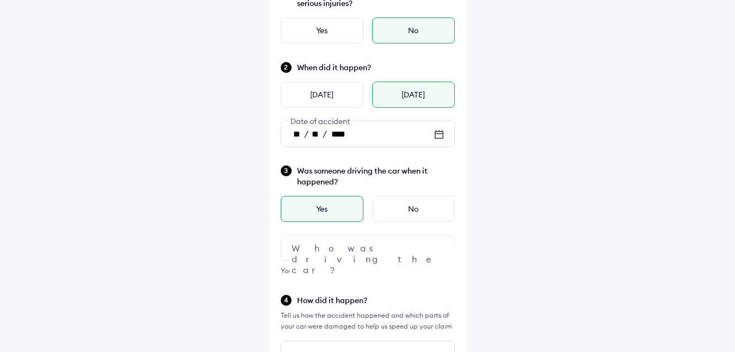
click at [389, 243] on div at bounding box center [368, 248] width 174 height 26
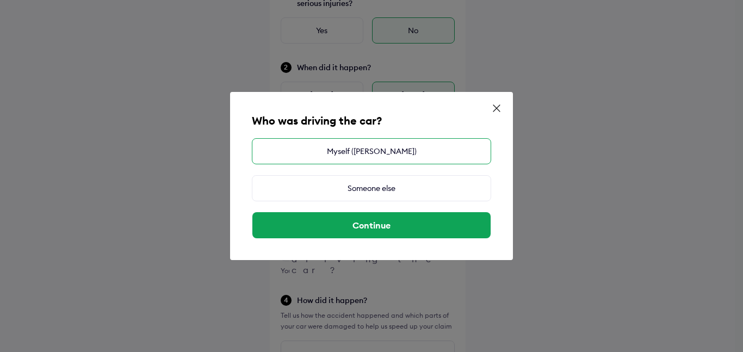
click at [384, 157] on div "Myself ([PERSON_NAME])" at bounding box center [371, 151] width 239 height 26
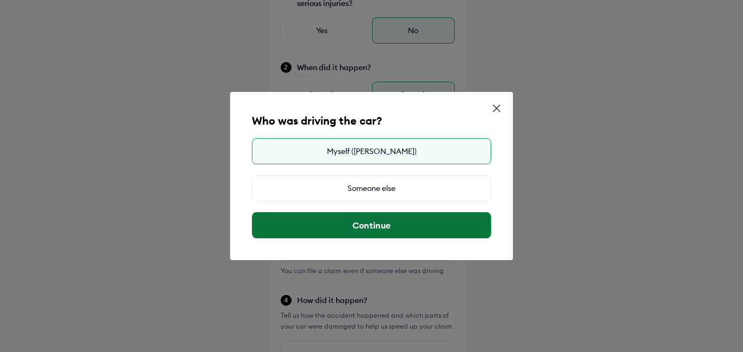
click at [374, 222] on button "Continue" at bounding box center [371, 225] width 238 height 26
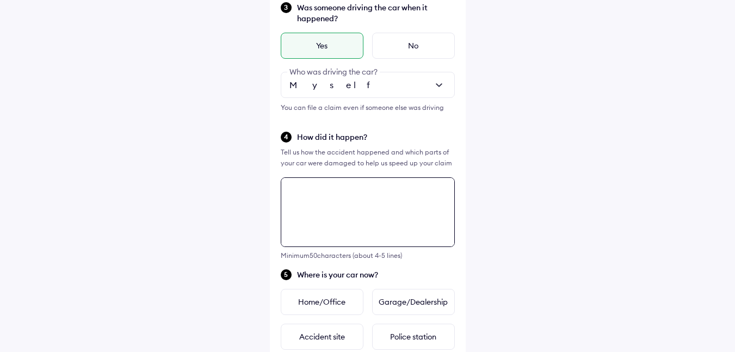
click at [341, 198] on textarea at bounding box center [368, 212] width 174 height 70
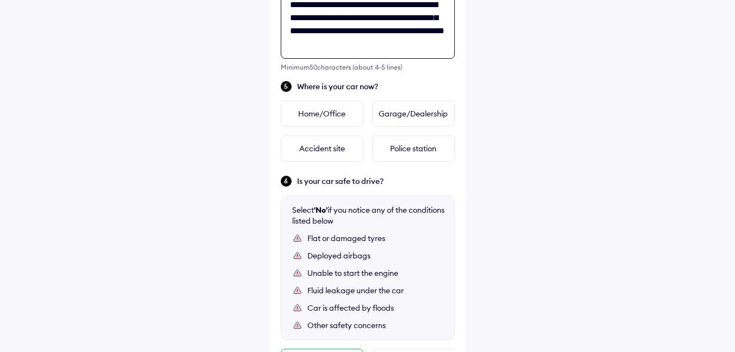
scroll to position [504, 0]
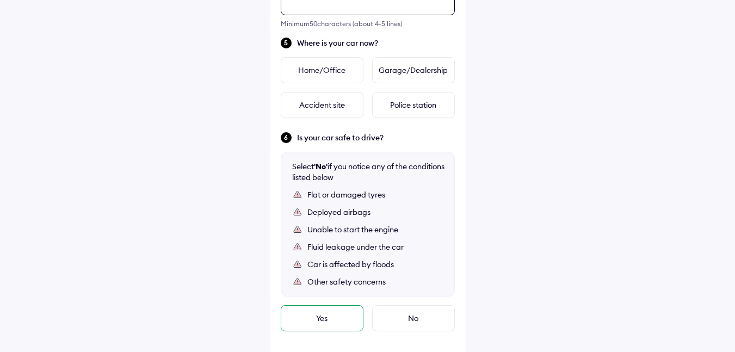
type textarea "**********"
click at [352, 311] on div "Yes" at bounding box center [322, 318] width 83 height 26
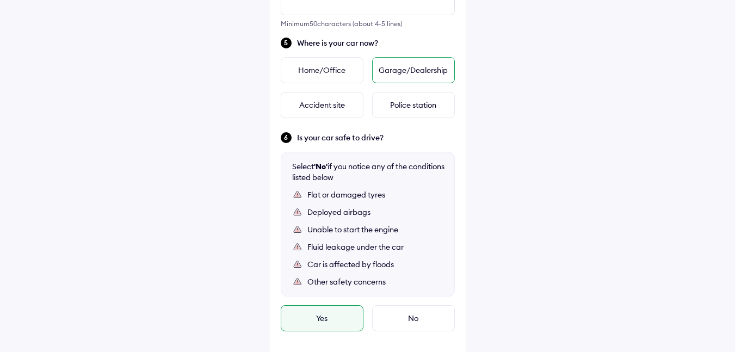
click at [405, 58] on div "Garage/Dealership" at bounding box center [413, 70] width 83 height 26
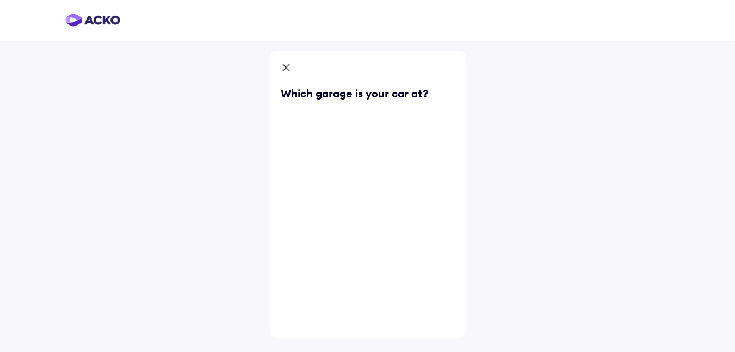
scroll to position [0, 0]
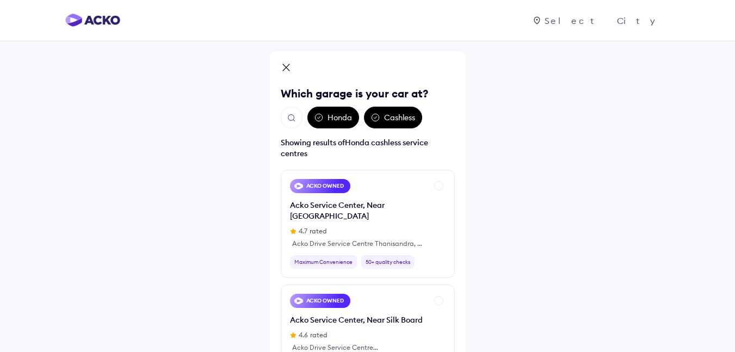
click at [281, 114] on button "Open search" at bounding box center [292, 118] width 22 height 22
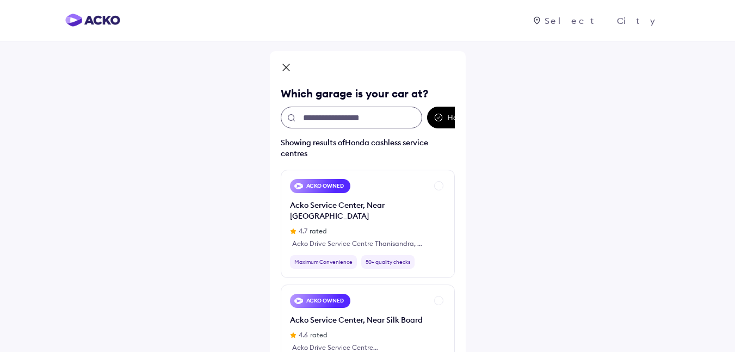
click at [364, 113] on input "text" at bounding box center [351, 118] width 141 height 22
type input "*"
paste input "**********"
type input "**********"
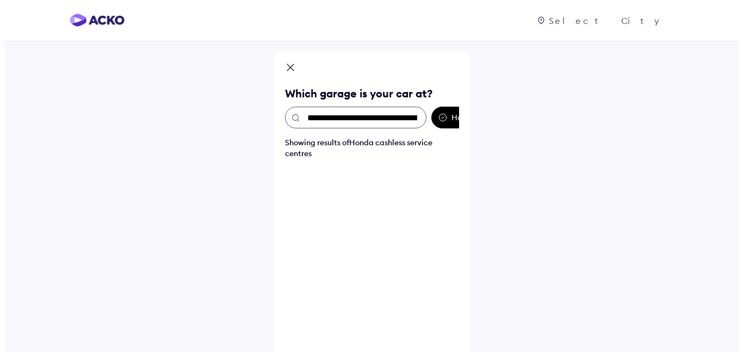
scroll to position [0, 305]
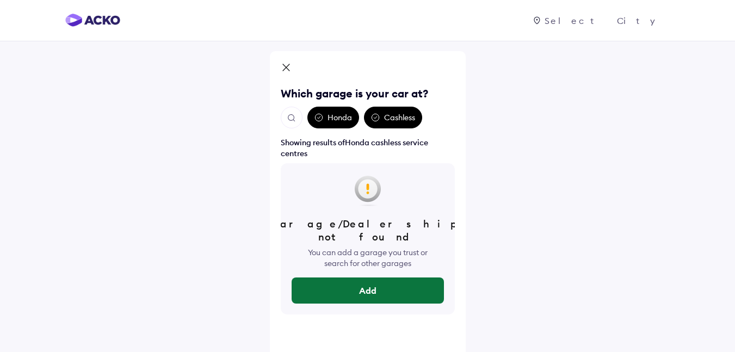
click at [344, 277] on button "Add" at bounding box center [368, 290] width 152 height 26
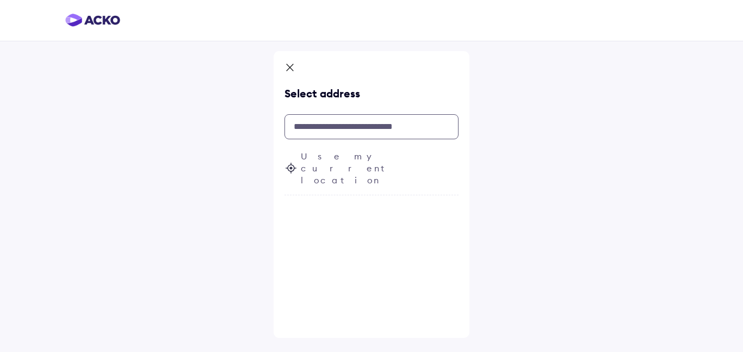
click at [320, 125] on input "text" at bounding box center [371, 126] width 174 height 25
paste input "**********"
click at [338, 127] on input "**********" at bounding box center [371, 126] width 174 height 25
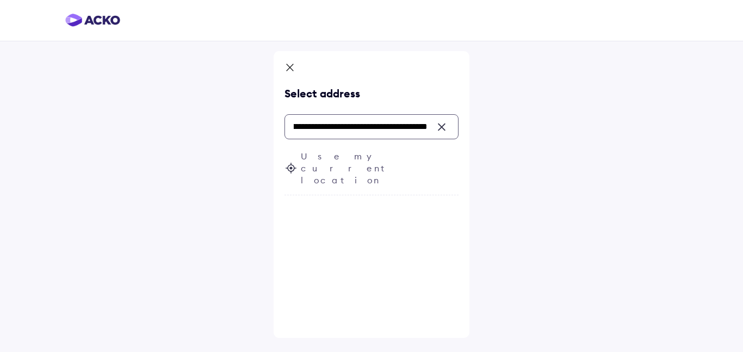
click at [290, 128] on input "**********" at bounding box center [371, 126] width 174 height 25
click at [309, 135] on input "**********" at bounding box center [371, 126] width 174 height 25
drag, startPoint x: 390, startPoint y: 129, endPoint x: 415, endPoint y: 129, distance: 25.0
click at [415, 129] on input "**********" at bounding box center [371, 126] width 174 height 25
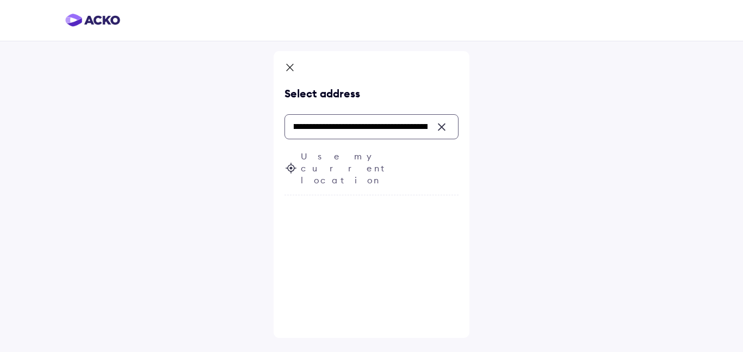
scroll to position [0, 145]
drag, startPoint x: 379, startPoint y: 127, endPoint x: 329, endPoint y: 129, distance: 50.1
click at [330, 129] on input "**********" at bounding box center [371, 126] width 174 height 25
click at [289, 206] on icon at bounding box center [290, 212] width 13 height 13
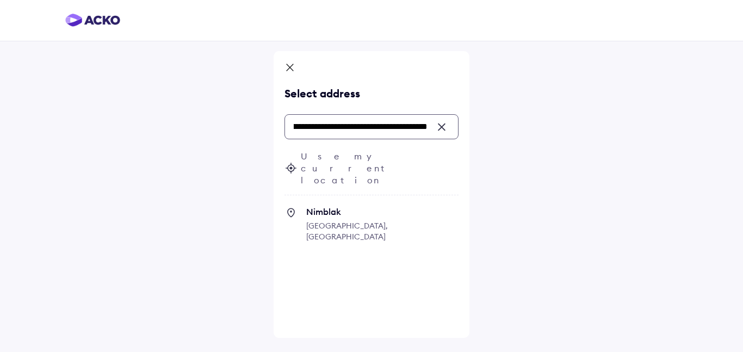
type input "**********"
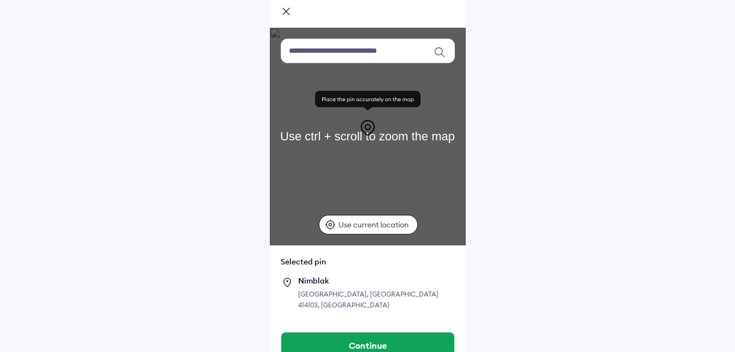
scroll to position [60, 0]
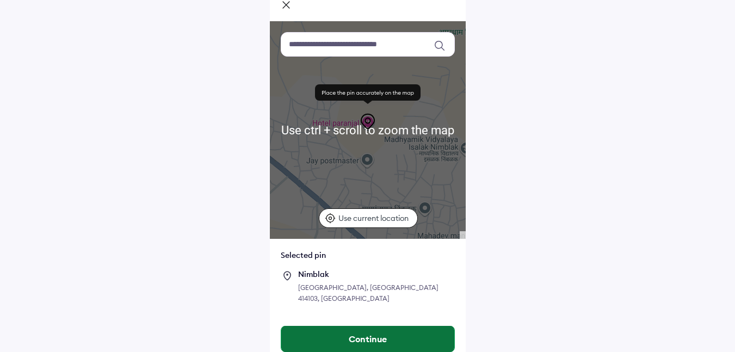
click at [352, 332] on button "Continue" at bounding box center [367, 339] width 173 height 26
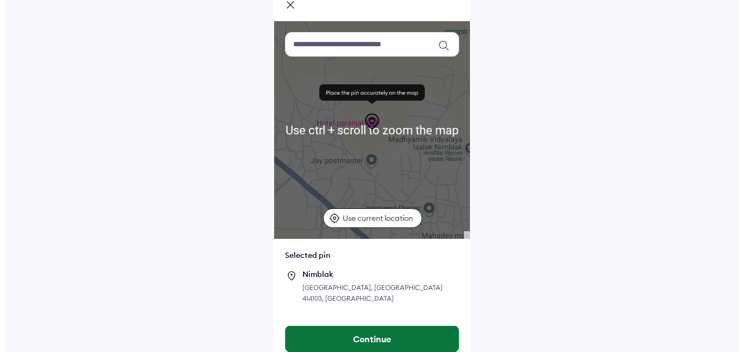
scroll to position [0, 0]
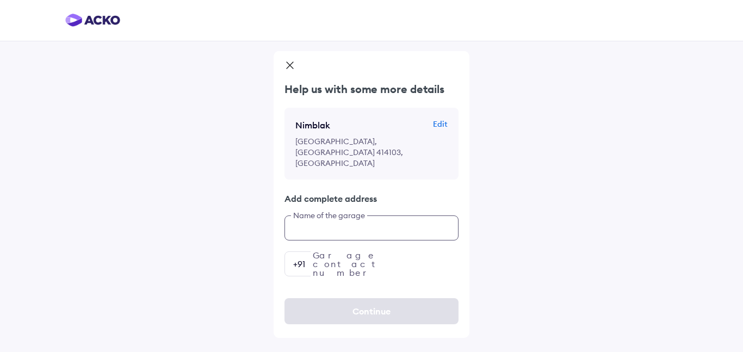
click at [354, 215] on input "text" at bounding box center [371, 227] width 174 height 25
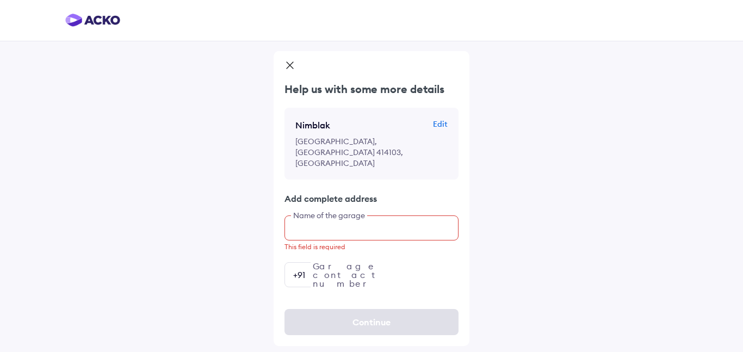
click at [370, 218] on input "text" at bounding box center [371, 227] width 174 height 25
paste input "**********"
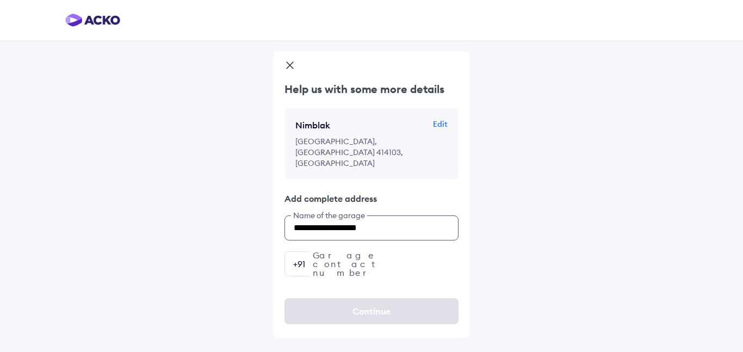
type input "**********"
click at [363, 256] on input "number" at bounding box center [371, 263] width 174 height 25
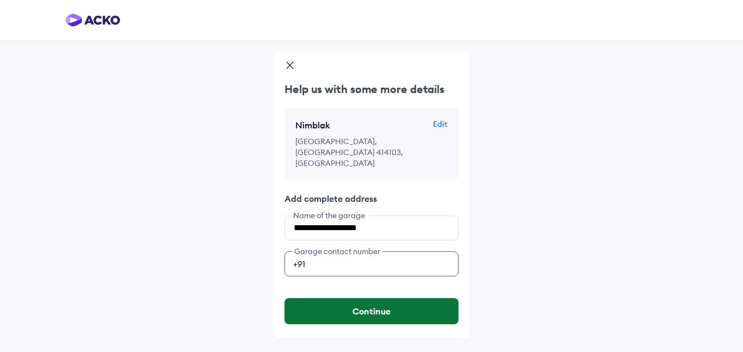
type input "**********"
click at [361, 307] on button "Continue" at bounding box center [371, 311] width 174 height 26
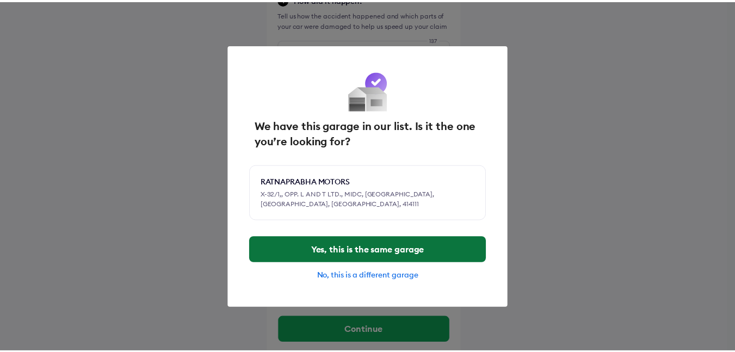
scroll to position [412, 0]
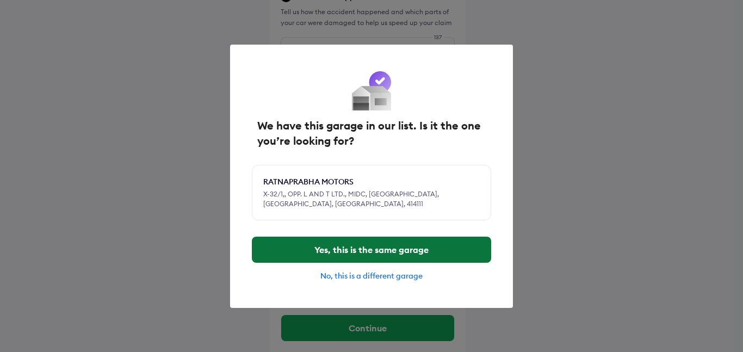
click at [351, 247] on button "Yes, this is the same garage" at bounding box center [371, 250] width 239 height 26
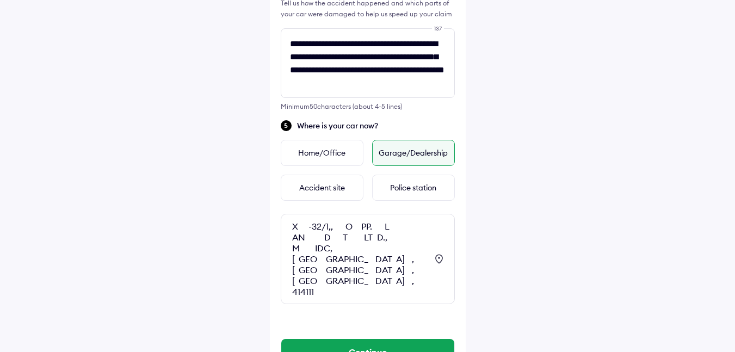
scroll to position [423, 0]
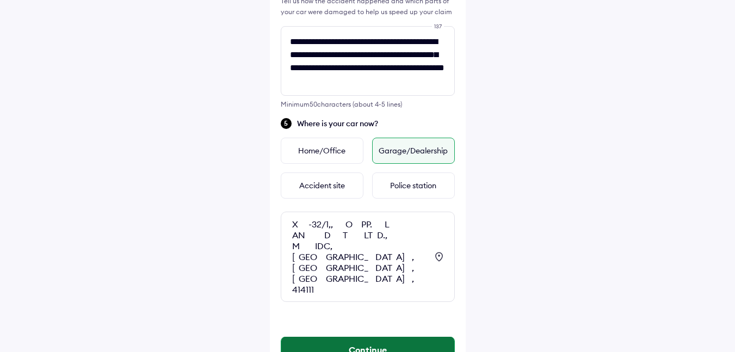
click at [355, 337] on button "Continue" at bounding box center [367, 350] width 173 height 26
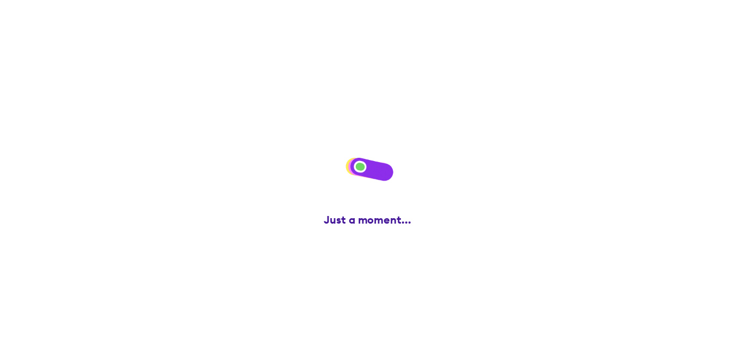
scroll to position [0, 0]
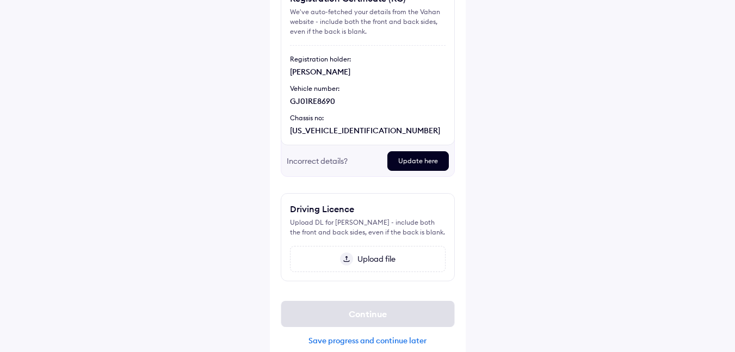
scroll to position [125, 0]
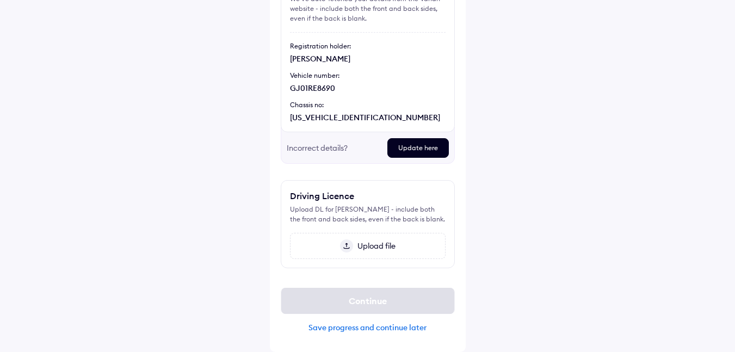
click at [355, 247] on span "Upload file" at bounding box center [374, 246] width 42 height 10
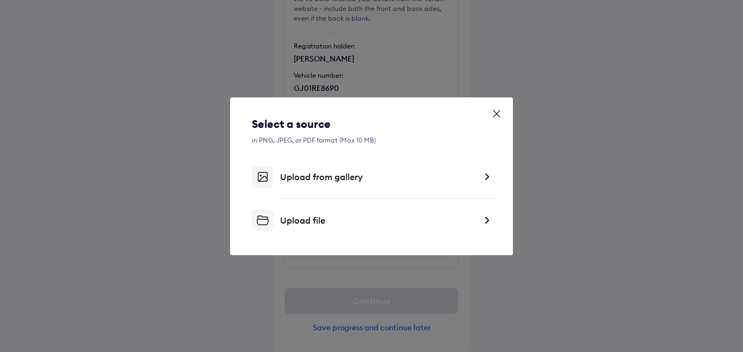
click at [338, 222] on div "Upload file" at bounding box center [378, 220] width 196 height 11
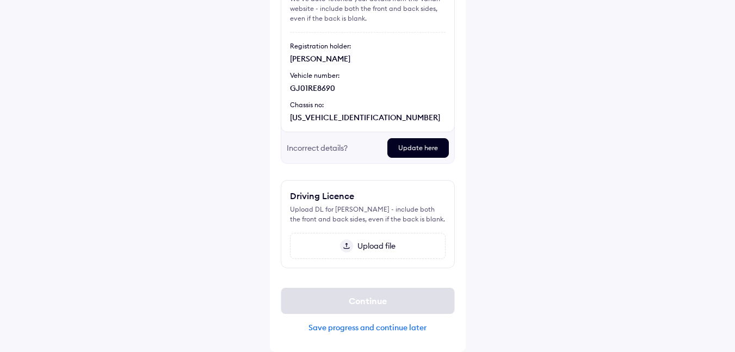
click at [645, 84] on div "Help Upload important documents Registration Certificate (RC) We've auto-fetche…" at bounding box center [367, 113] width 735 height 477
click at [714, 170] on div "Help Upload important documents Registration Certificate (RC) We've auto-fetche…" at bounding box center [367, 113] width 735 height 477
click at [374, 251] on div "Upload file" at bounding box center [368, 246] width 156 height 26
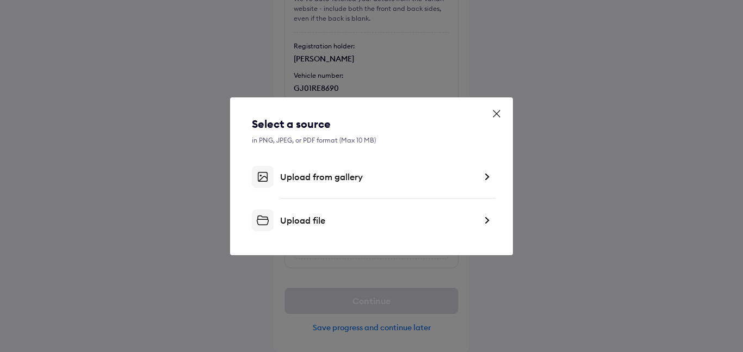
click at [344, 189] on div "Select a source in PNG, JPEG, or PDF format (Max 10 MB) Upload from gallery Upl…" at bounding box center [371, 173] width 239 height 115
click at [324, 172] on div "Upload from gallery" at bounding box center [378, 176] width 196 height 11
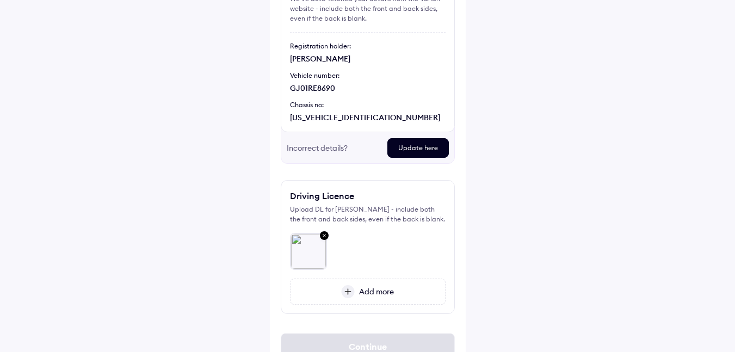
click at [375, 296] on div "Add more" at bounding box center [368, 291] width 156 height 26
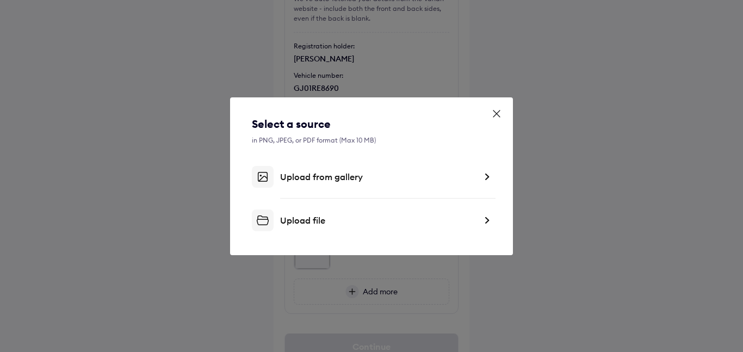
click at [317, 219] on div "Upload file" at bounding box center [378, 220] width 196 height 11
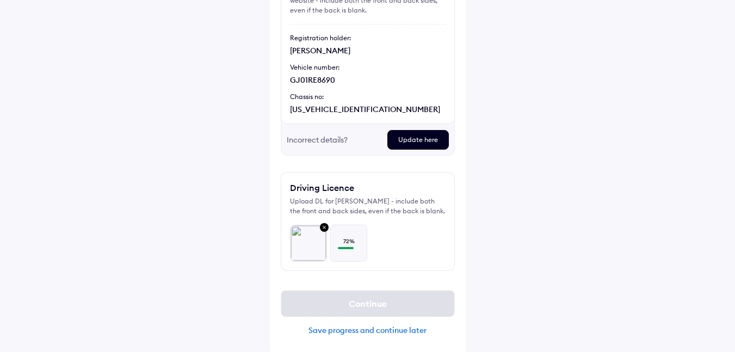
scroll to position [136, 0]
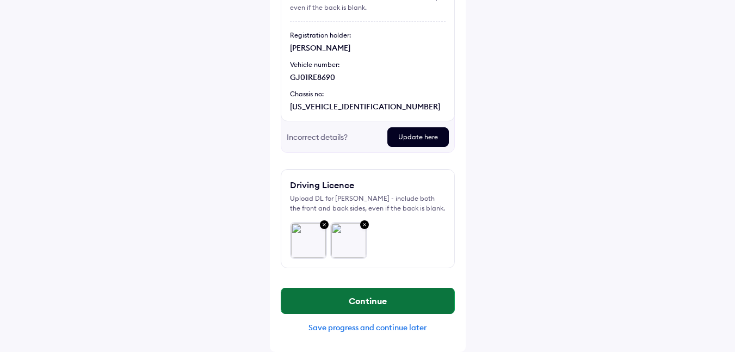
click at [363, 296] on button "Continue" at bounding box center [367, 301] width 173 height 26
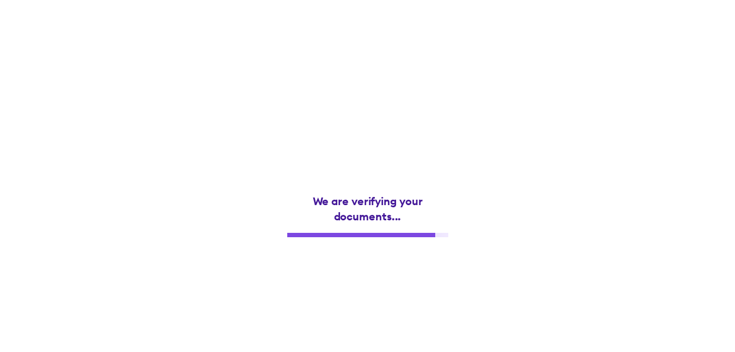
scroll to position [0, 0]
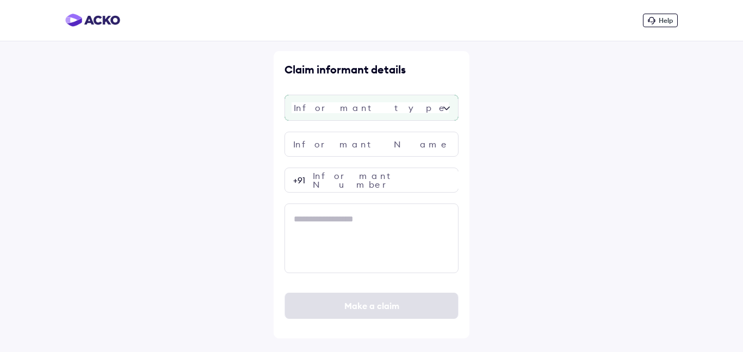
click at [381, 114] on div at bounding box center [371, 108] width 174 height 26
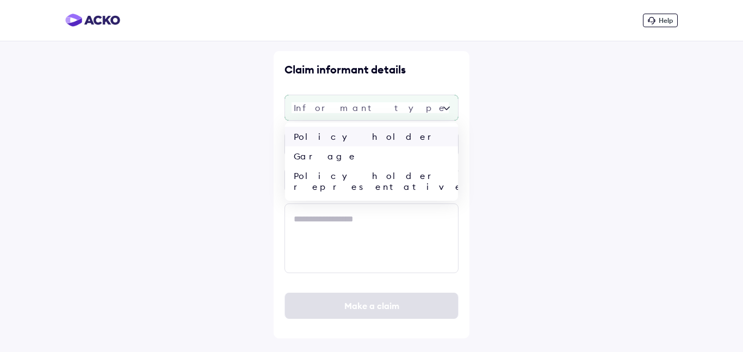
click at [362, 145] on div "Policy holder" at bounding box center [371, 137] width 173 height 20
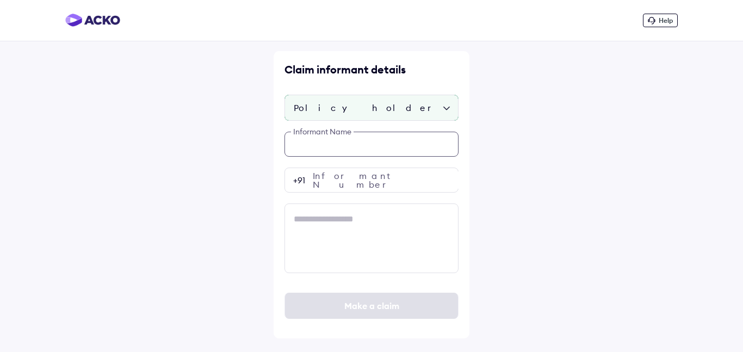
click at [359, 145] on input "text" at bounding box center [371, 144] width 174 height 25
paste input "******"
type input "******"
click at [358, 172] on input "number" at bounding box center [371, 180] width 174 height 25
click at [344, 180] on input "number" at bounding box center [371, 180] width 174 height 25
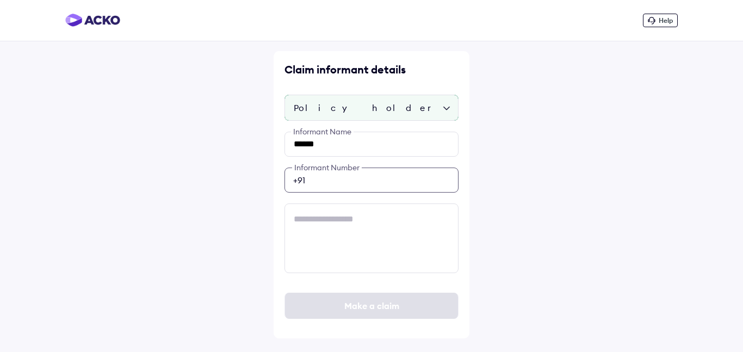
paste input "**********"
type input "**********"
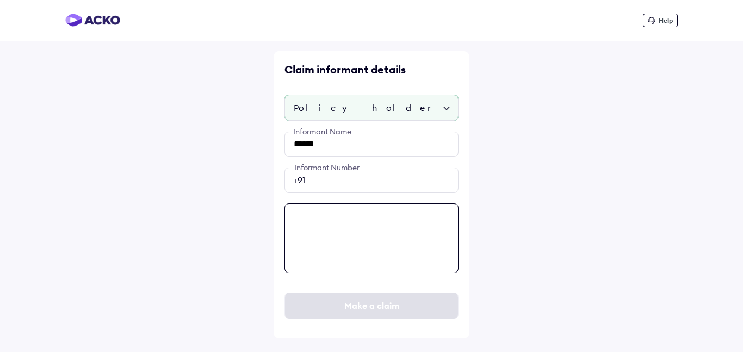
click at [346, 256] on textarea at bounding box center [371, 238] width 174 height 70
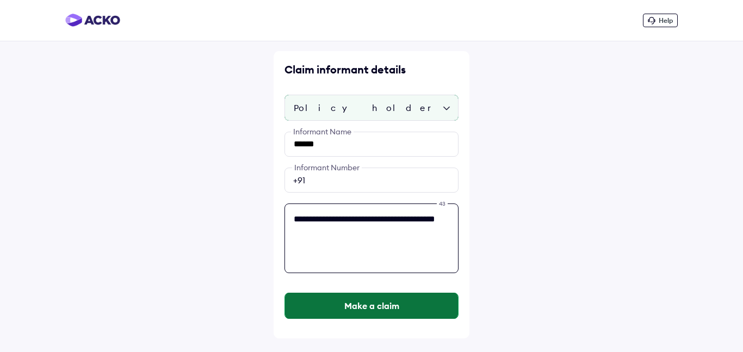
type textarea "**********"
click at [383, 300] on button "Make a claim" at bounding box center [371, 306] width 173 height 26
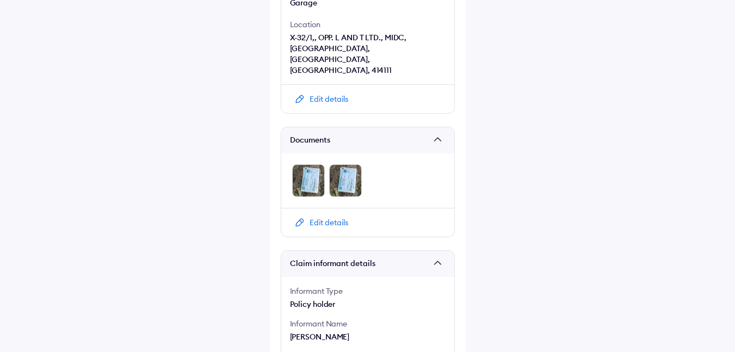
scroll to position [610, 0]
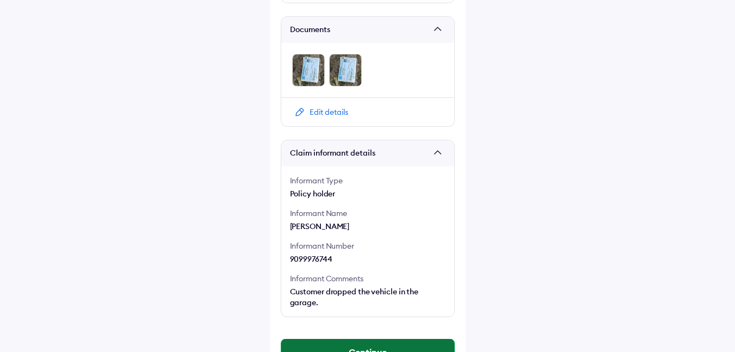
click at [332, 339] on button "Continue" at bounding box center [367, 352] width 173 height 26
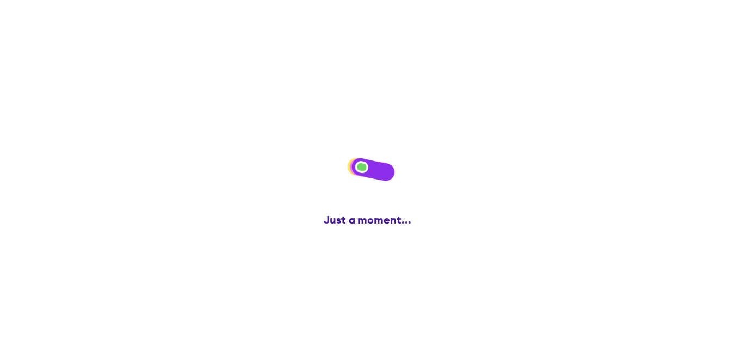
scroll to position [0, 0]
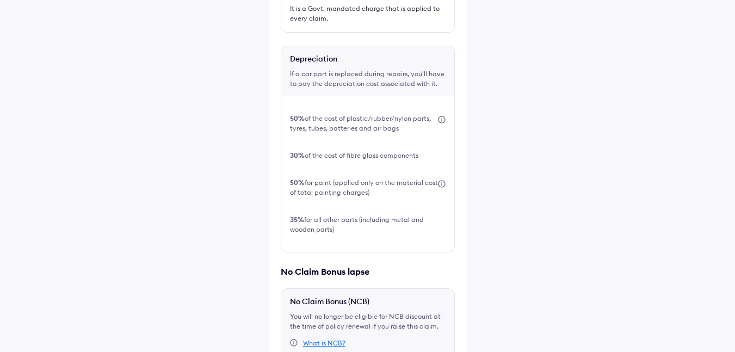
scroll to position [381, 0]
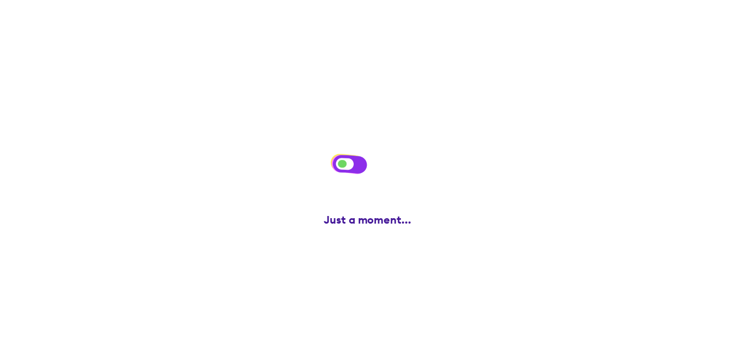
scroll to position [0, 0]
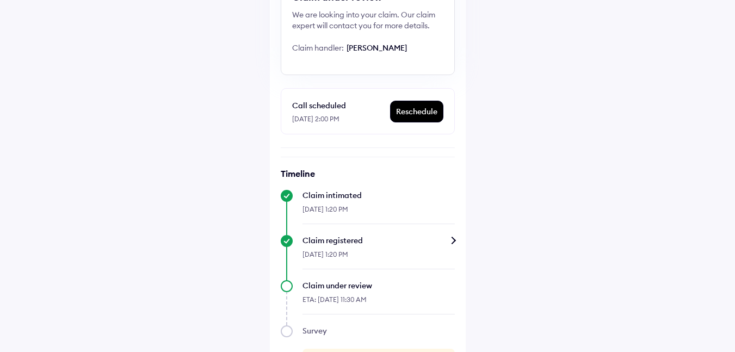
scroll to position [163, 0]
